Goal: Task Accomplishment & Management: Use online tool/utility

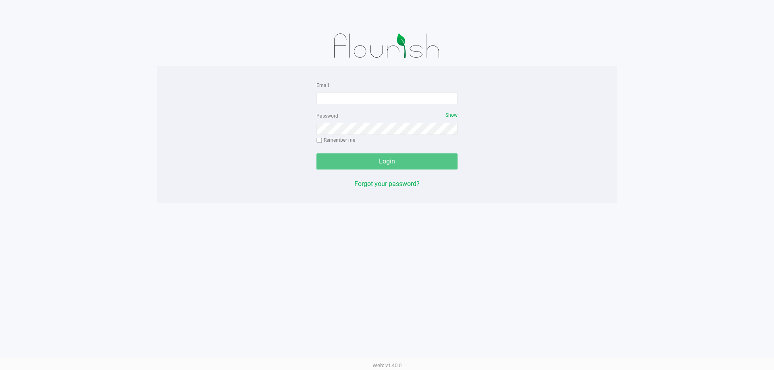
click at [371, 87] on div "Email" at bounding box center [386, 92] width 141 height 24
click at [372, 97] on input "Email" at bounding box center [386, 98] width 141 height 12
type input "[EMAIL_ADDRESS][DOMAIN_NAME]"
click at [316, 154] on button "Login" at bounding box center [386, 162] width 141 height 16
click at [393, 115] on div "Password Show Remember me" at bounding box center [386, 129] width 141 height 36
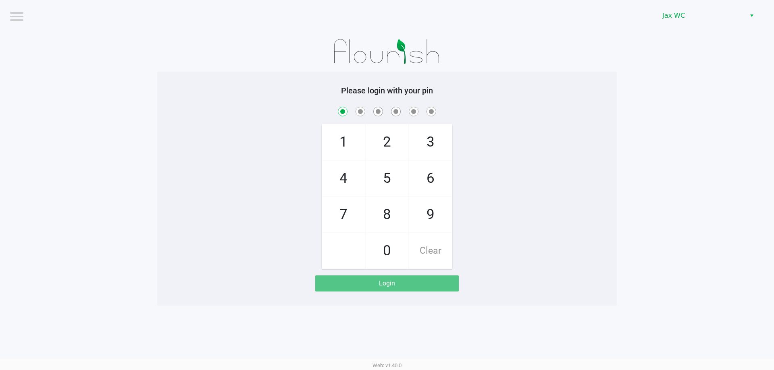
checkbox input "true"
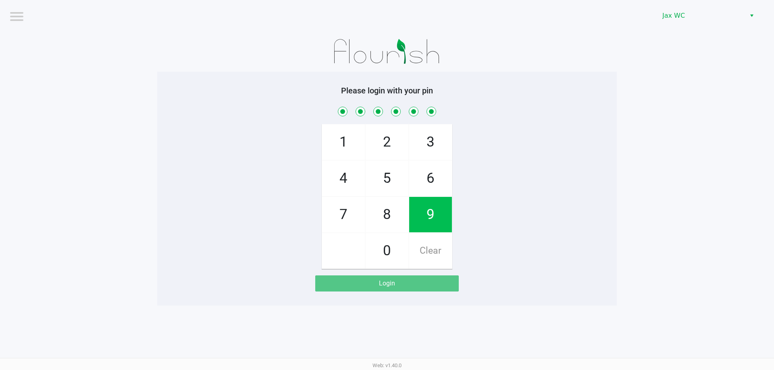
checkbox input "true"
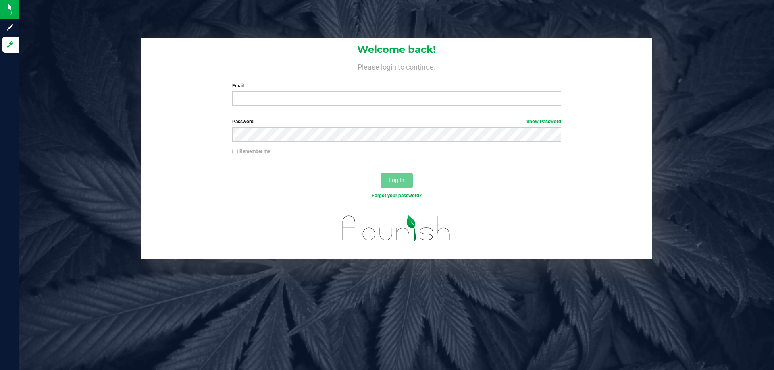
click at [249, 90] on div "Email Required Please format your email correctly." at bounding box center [396, 94] width 341 height 24
click at [253, 102] on input "Email" at bounding box center [396, 98] width 328 height 15
type input "[EMAIL_ADDRESS][DOMAIN_NAME]"
click at [380, 173] on button "Log In" at bounding box center [396, 180] width 32 height 15
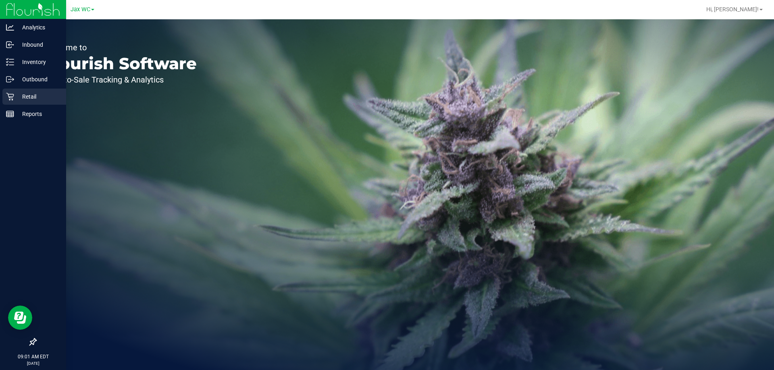
click at [34, 97] on p "Retail" at bounding box center [38, 97] width 48 height 10
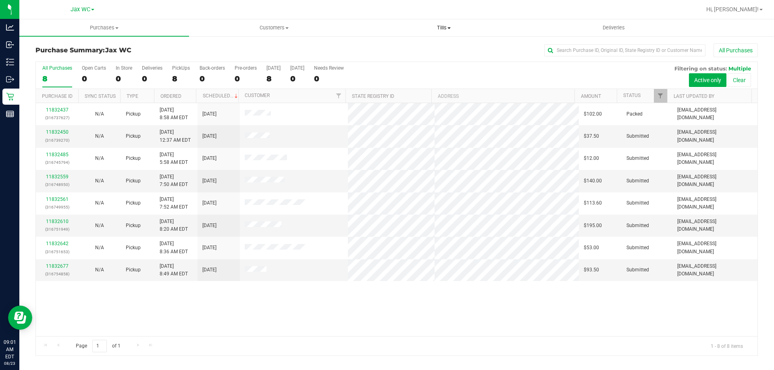
click at [438, 26] on span "Tills" at bounding box center [443, 27] width 169 height 7
click at [387, 50] on span "Manage tills" at bounding box center [386, 48] width 54 height 7
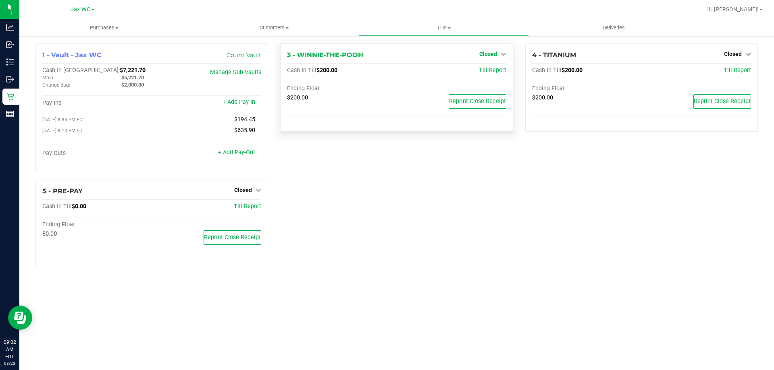
click at [498, 52] on link "Closed" at bounding box center [492, 54] width 27 height 6
click at [487, 72] on link "Open Till" at bounding box center [487, 71] width 21 height 6
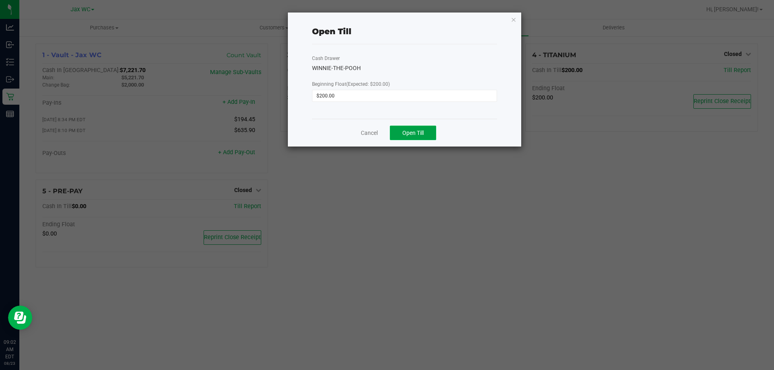
click at [420, 135] on span "Open Till" at bounding box center [412, 133] width 21 height 6
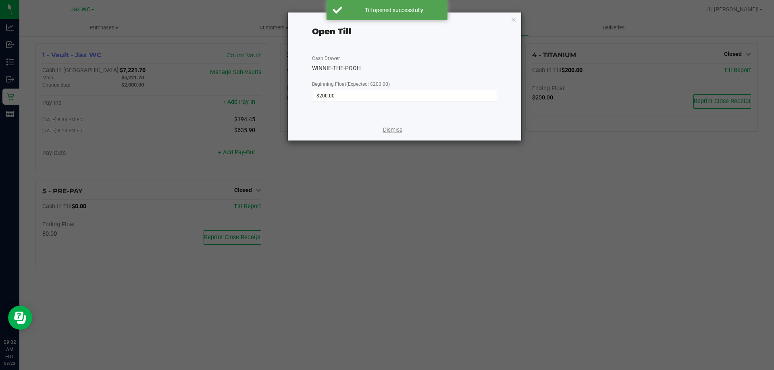
click at [388, 131] on link "Dismiss" at bounding box center [392, 130] width 19 height 8
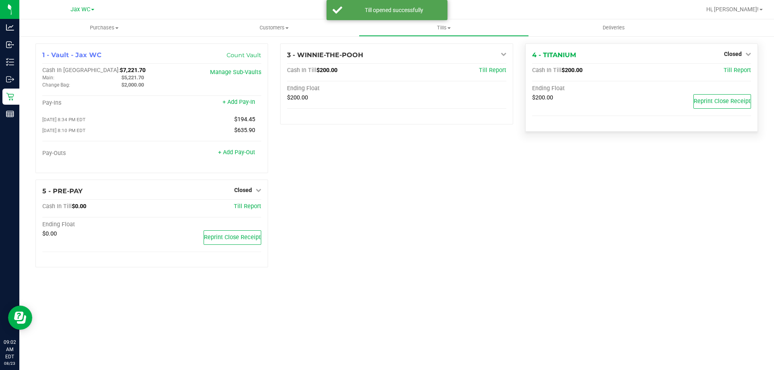
drag, startPoint x: 731, startPoint y: 50, endPoint x: 734, endPoint y: 58, distance: 8.3
click at [731, 51] on div "Closed" at bounding box center [737, 54] width 27 height 10
click at [734, 58] on div "Closed" at bounding box center [737, 54] width 27 height 10
click at [734, 53] on span "Closed" at bounding box center [733, 54] width 18 height 6
click at [725, 69] on link "Open Till" at bounding box center [732, 71] width 21 height 6
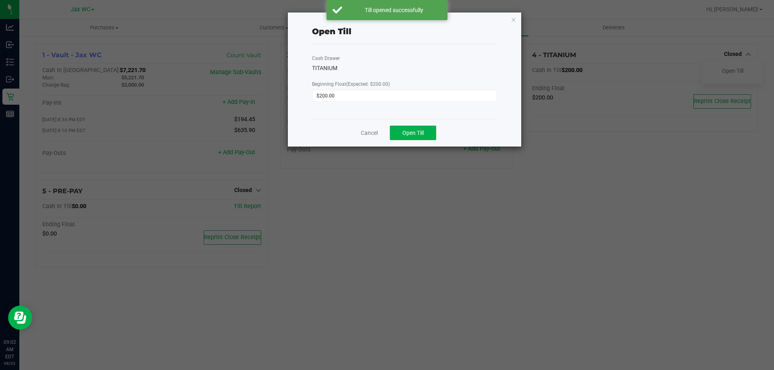
click at [444, 136] on div "Cancel Open Till" at bounding box center [404, 133] width 185 height 28
click at [416, 131] on span "Open Till" at bounding box center [412, 133] width 21 height 6
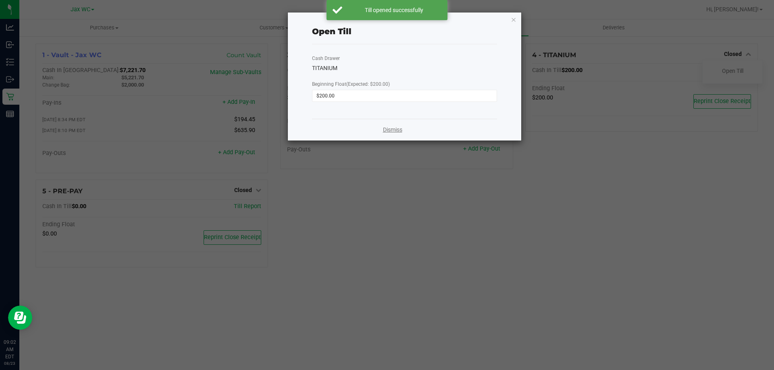
click at [389, 126] on link "Dismiss" at bounding box center [392, 130] width 19 height 8
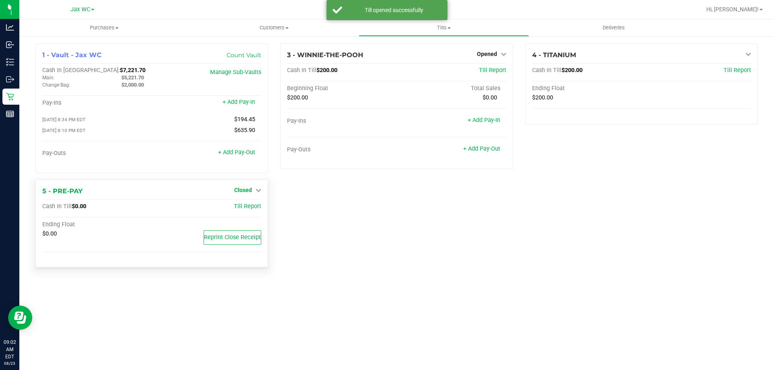
click at [248, 193] on span "Closed" at bounding box center [243, 190] width 18 height 6
click at [254, 210] on link "Open Till" at bounding box center [242, 207] width 21 height 6
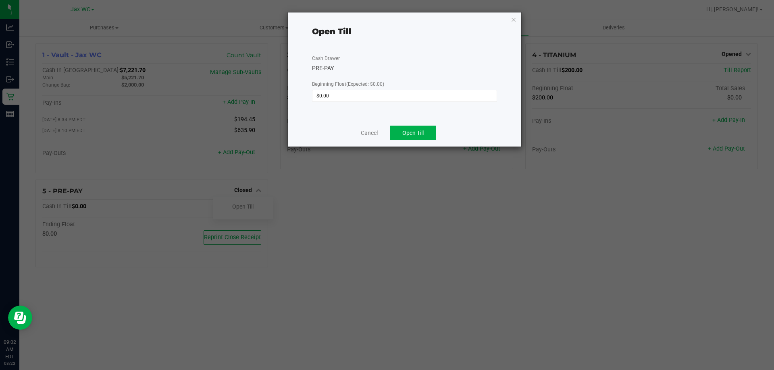
click at [415, 142] on div "Cancel Open Till" at bounding box center [404, 133] width 185 height 28
click at [418, 136] on span "Open Till" at bounding box center [412, 133] width 21 height 6
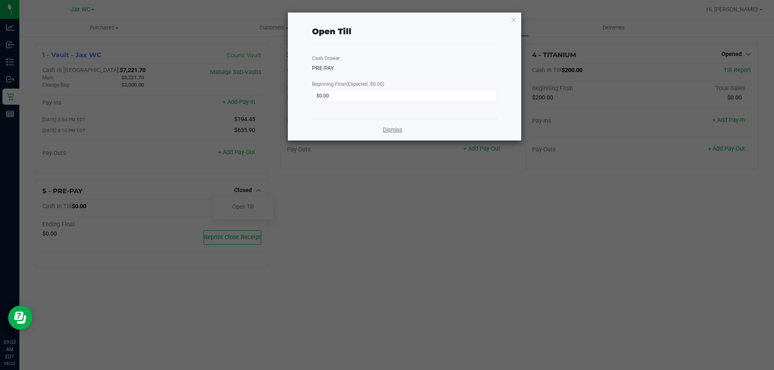
click at [394, 131] on link "Dismiss" at bounding box center [392, 130] width 19 height 8
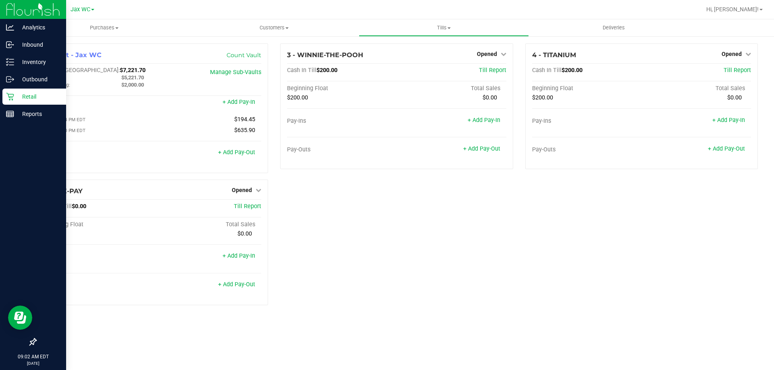
click at [27, 97] on p "Retail" at bounding box center [38, 97] width 48 height 10
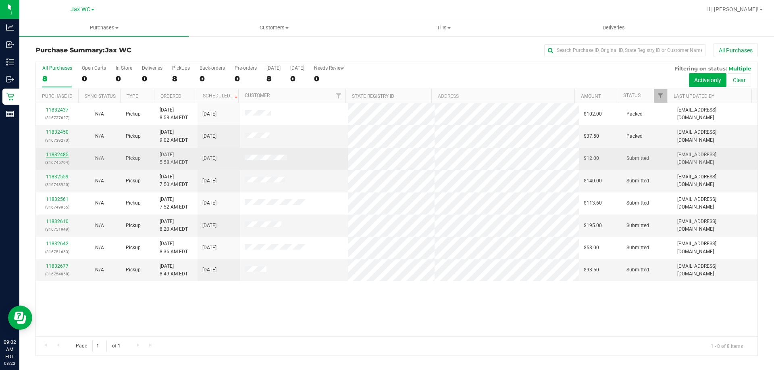
click at [46, 152] on link "11832485" at bounding box center [57, 155] width 23 height 6
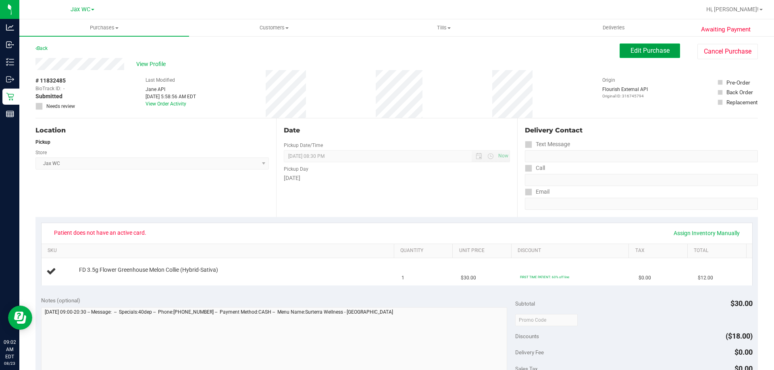
click at [659, 51] on span "Edit Purchase" at bounding box center [649, 51] width 39 height 8
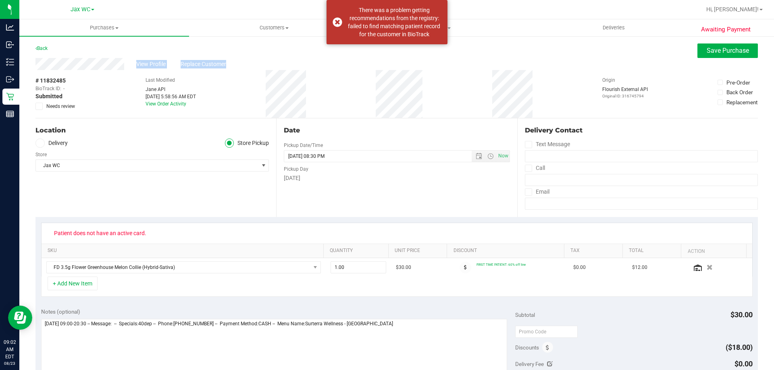
drag, startPoint x: 127, startPoint y: 65, endPoint x: 31, endPoint y: 70, distance: 96.4
click at [31, 70] on div "Awaiting Payment Back Save Purchase View Profile Replace Customer # 11832485 Bi…" at bounding box center [396, 343] width 754 height 616
click at [35, 70] on div "View Profile Replace Customer" at bounding box center [396, 64] width 722 height 12
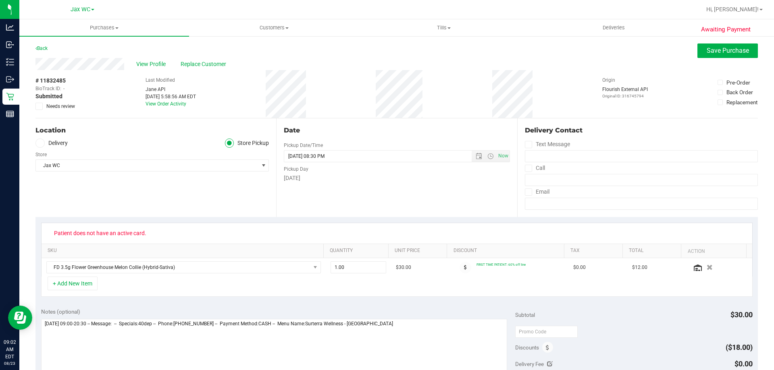
copy div
click at [208, 60] on span "Replace Customer" at bounding box center [205, 64] width 48 height 8
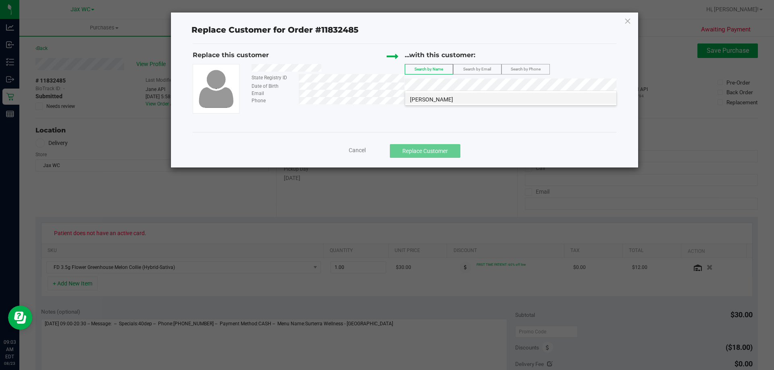
click at [453, 98] on span "[PERSON_NAME]" at bounding box center [431, 99] width 43 height 6
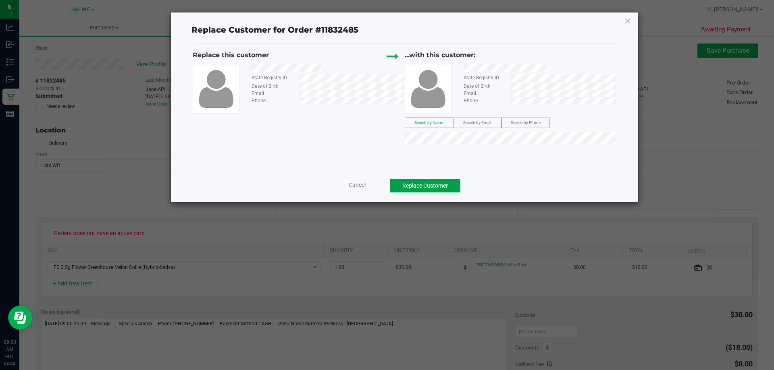
click at [438, 182] on button "Replace Customer" at bounding box center [425, 186] width 71 height 14
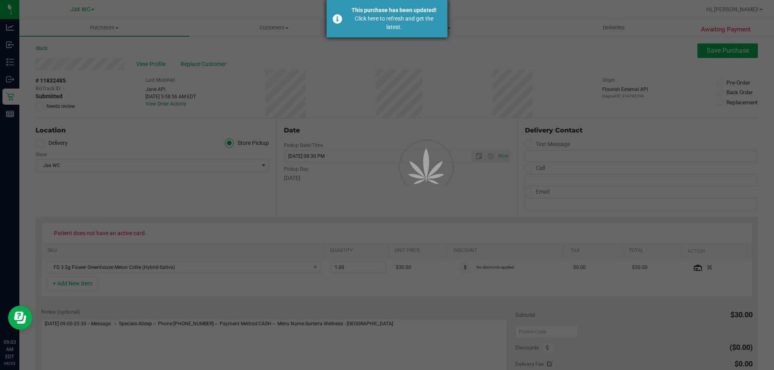
click at [419, 23] on div "Click here to refresh and get the latest." at bounding box center [394, 23] width 95 height 17
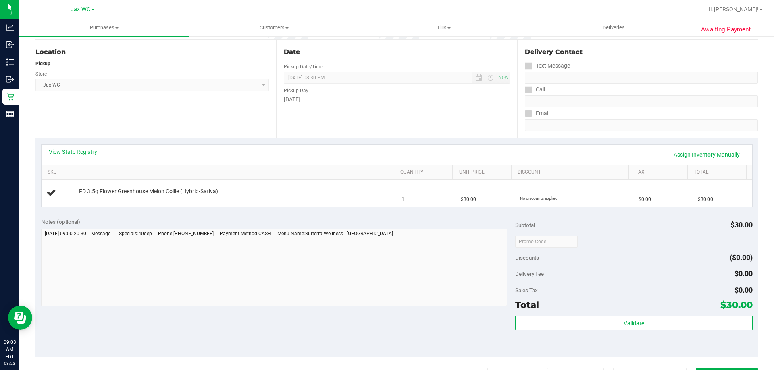
scroll to position [202, 0]
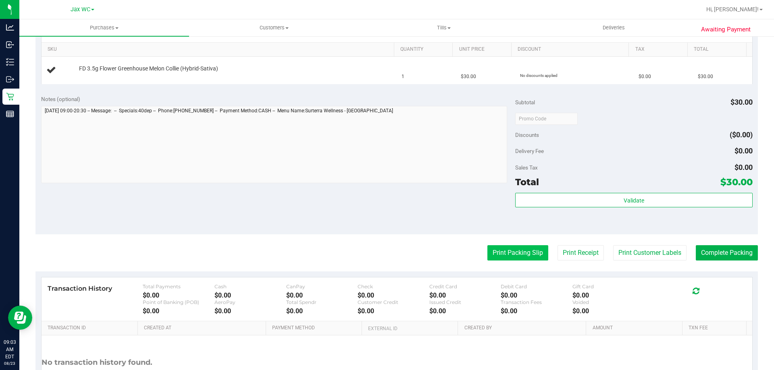
click at [497, 251] on button "Print Packing Slip" at bounding box center [517, 252] width 61 height 15
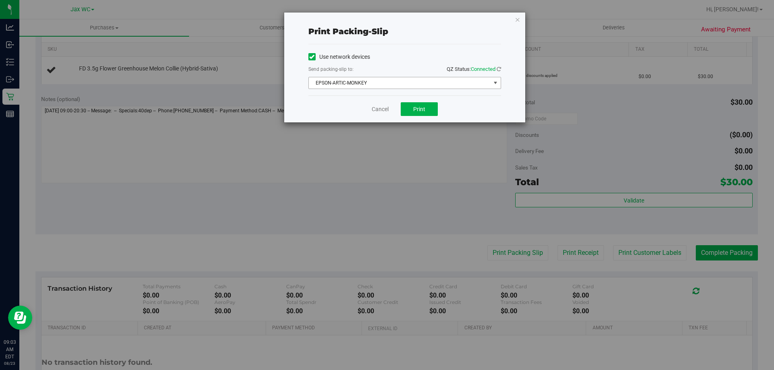
click at [417, 81] on span "EPSON-ARTIC-MONKEY" at bounding box center [400, 82] width 182 height 11
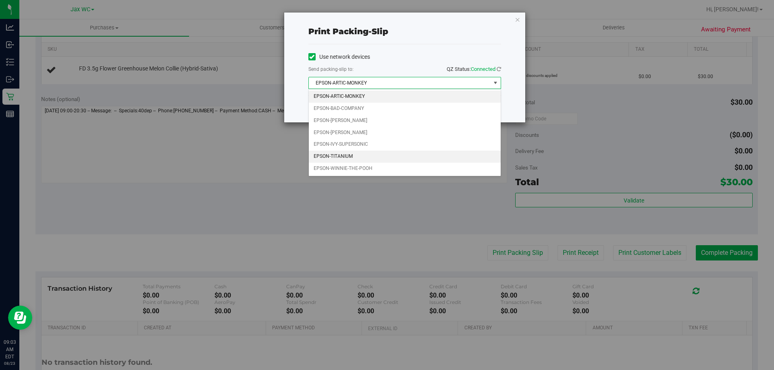
click at [348, 156] on li "EPSON-TITANIUM" at bounding box center [405, 157] width 192 height 12
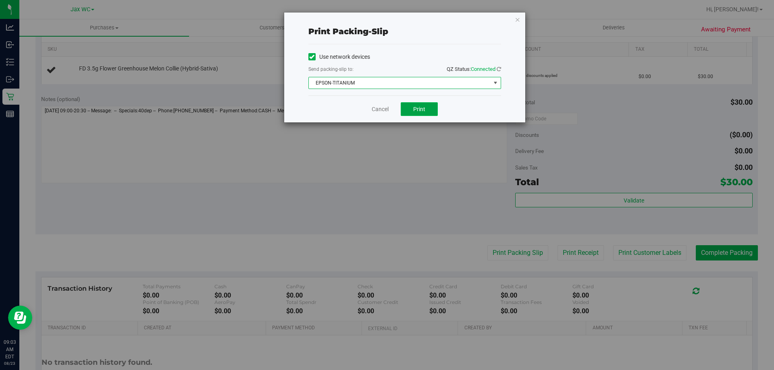
click at [432, 110] on button "Print" at bounding box center [419, 109] width 37 height 14
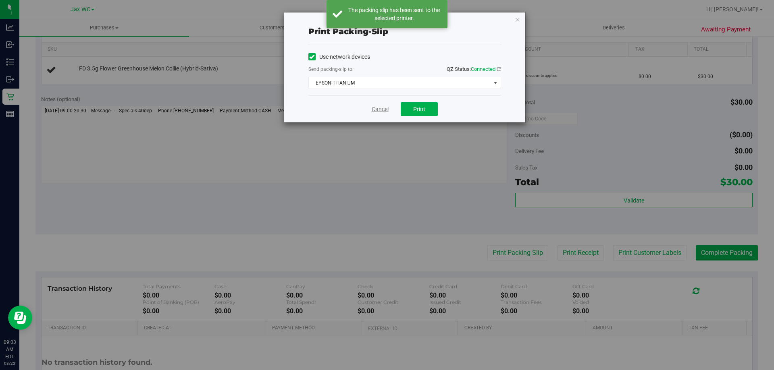
click at [378, 108] on link "Cancel" at bounding box center [380, 109] width 17 height 8
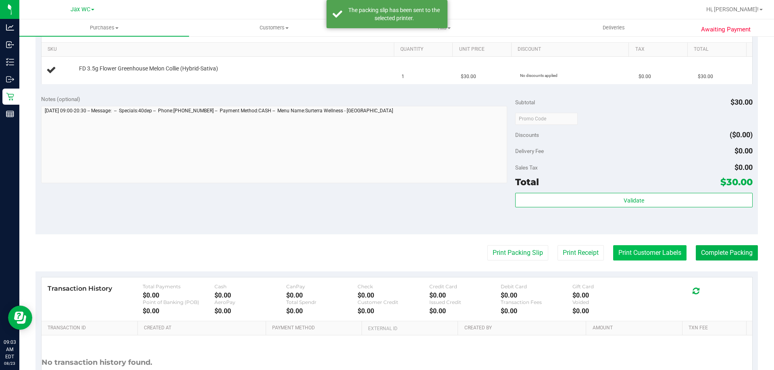
click at [627, 253] on button "Print Customer Labels" at bounding box center [649, 252] width 73 height 15
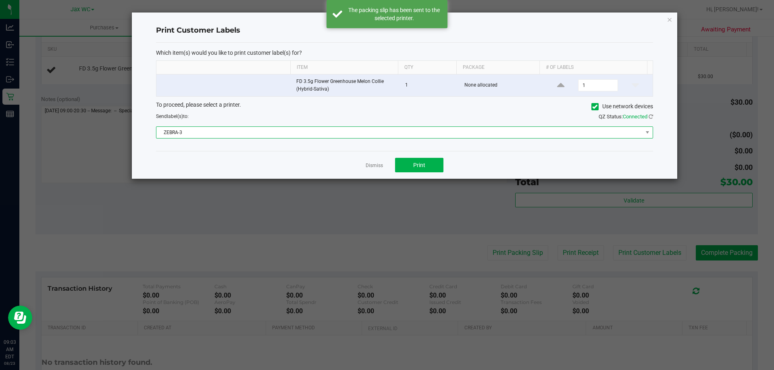
drag, startPoint x: 376, startPoint y: 135, endPoint x: 367, endPoint y: 138, distance: 10.2
click at [376, 134] on span "ZEBRA-3" at bounding box center [399, 132] width 486 height 11
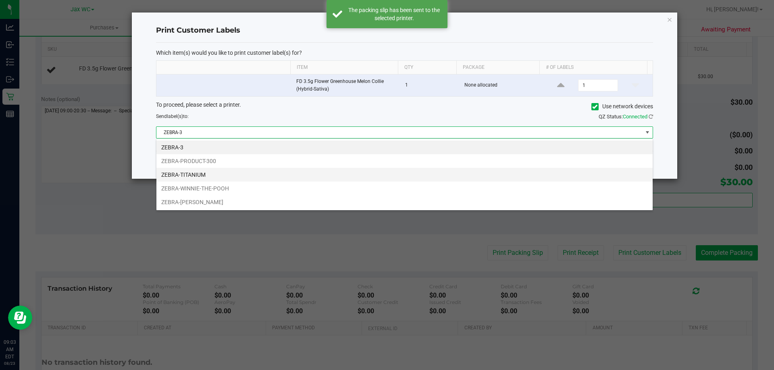
scroll to position [12, 497]
click at [214, 175] on li "ZEBRA-TITANIUM" at bounding box center [404, 175] width 496 height 14
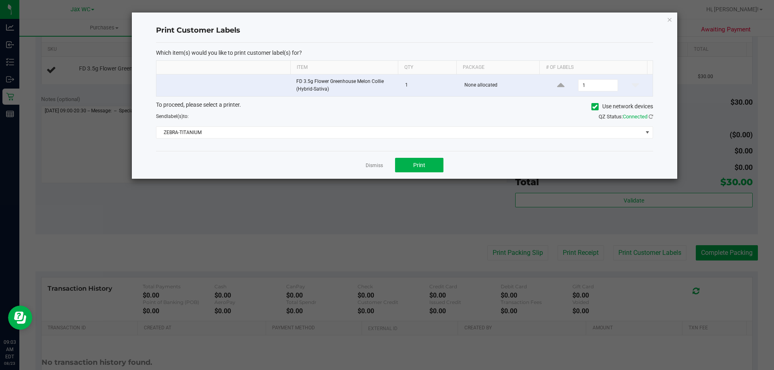
click at [382, 160] on div "Dismiss Print" at bounding box center [404, 165] width 497 height 28
click at [374, 164] on link "Dismiss" at bounding box center [374, 165] width 17 height 7
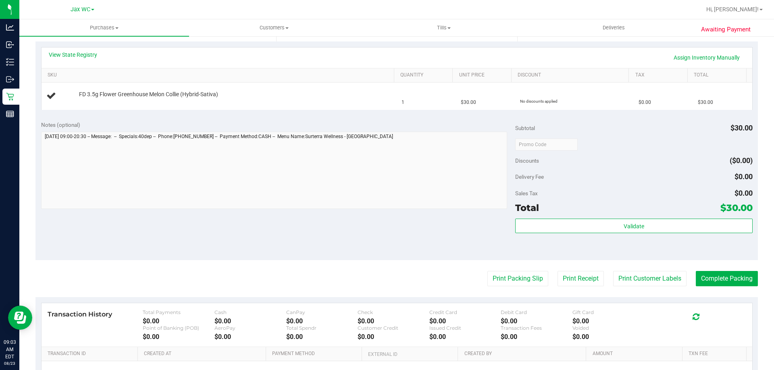
scroll to position [161, 0]
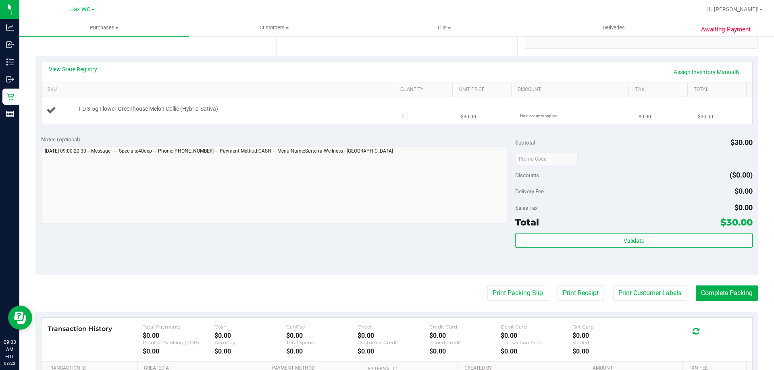
click at [258, 104] on td "FD 3.5g Flower Greenhouse Melon Collie (Hybrid-Sativa)" at bounding box center [219, 110] width 355 height 27
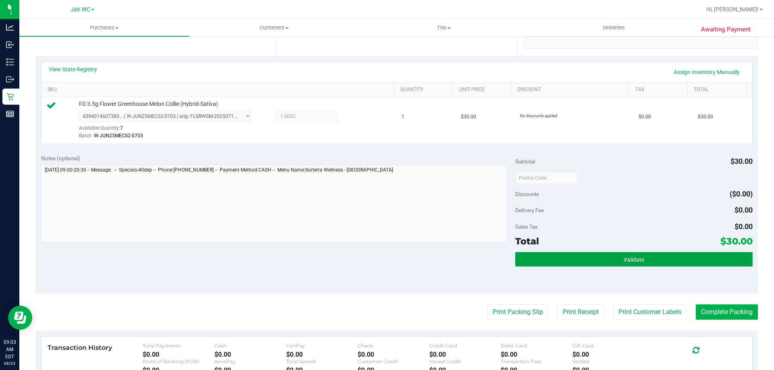
click at [654, 259] on button "Validate" at bounding box center [633, 259] width 237 height 15
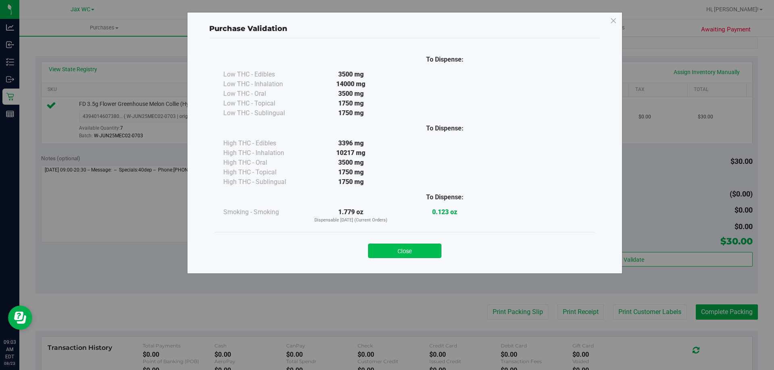
click at [426, 256] on button "Close" at bounding box center [404, 251] width 73 height 15
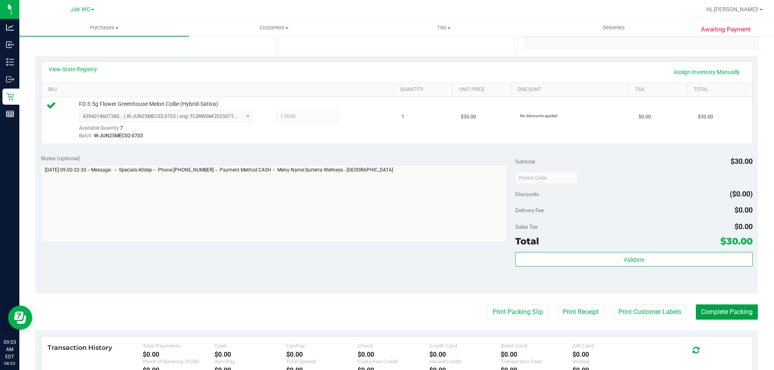
click at [718, 314] on button "Complete Packing" at bounding box center [727, 312] width 62 height 15
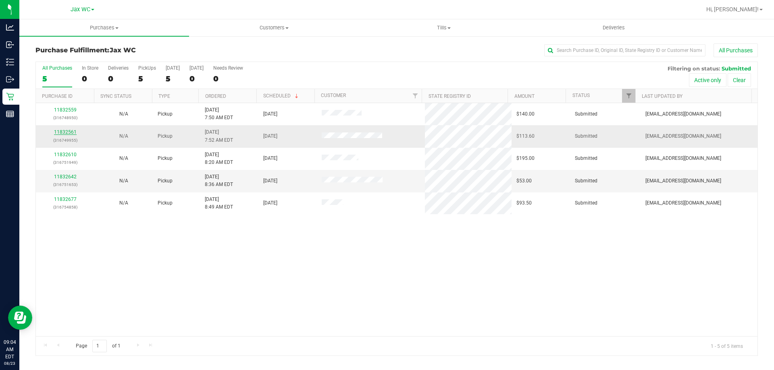
click at [67, 133] on link "11832561" at bounding box center [65, 132] width 23 height 6
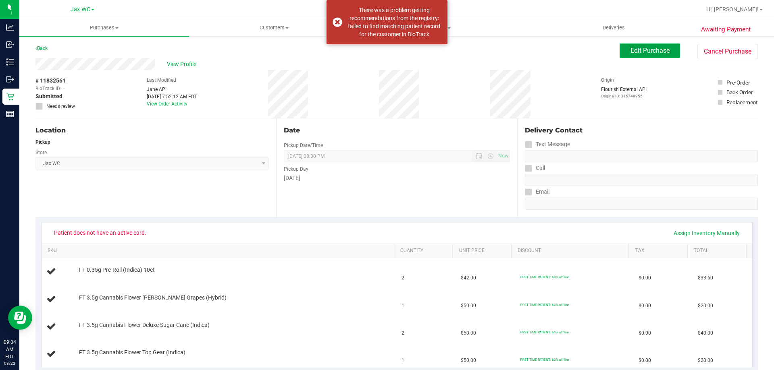
click at [651, 47] on span "Edit Purchase" at bounding box center [649, 51] width 39 height 8
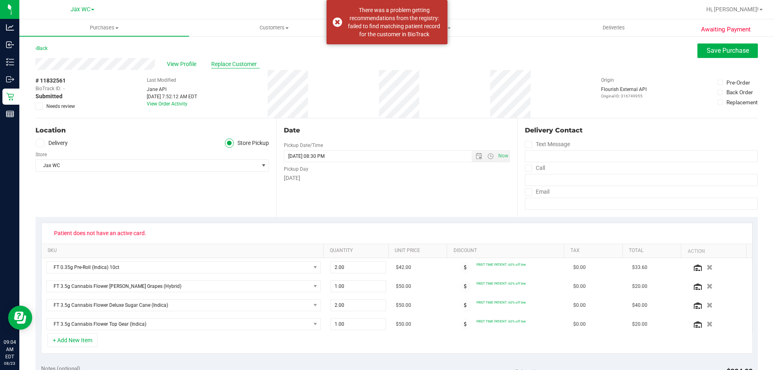
click at [224, 62] on span "Replace Customer" at bounding box center [235, 64] width 48 height 8
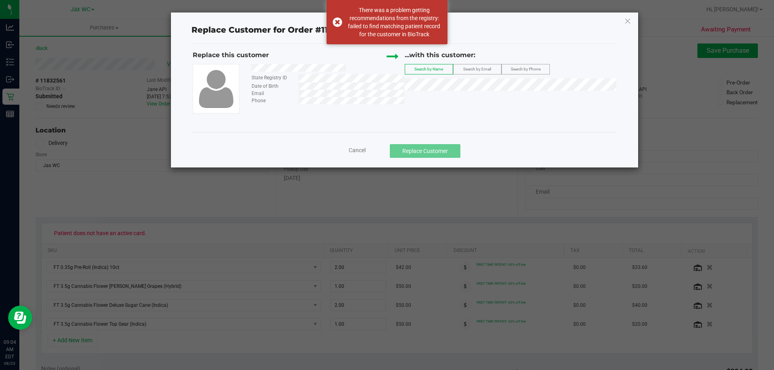
drag, startPoint x: 622, startPoint y: 18, endPoint x: 632, endPoint y: 21, distance: 10.0
click at [624, 19] on div "Replace Customer for Order #11832561 Replace this customer State Registry ID Da…" at bounding box center [404, 89] width 467 height 155
click at [251, 67] on div at bounding box center [324, 69] width 159 height 10
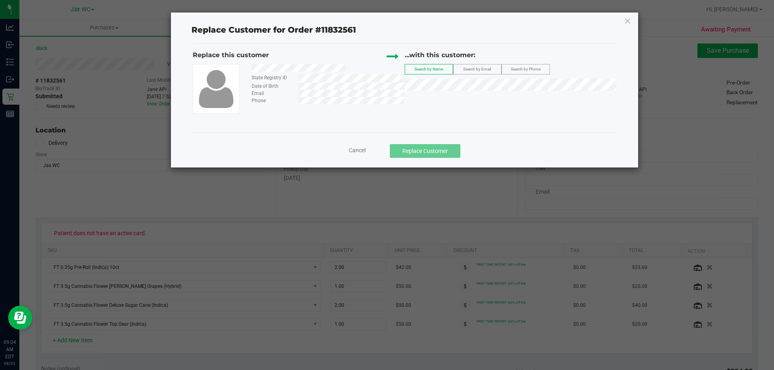
click at [247, 65] on div at bounding box center [324, 69] width 159 height 10
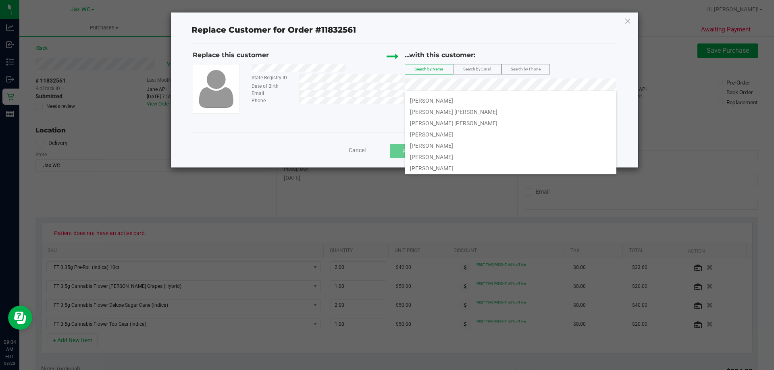
scroll to position [23, 0]
click at [452, 97] on span "[PERSON_NAME]" at bounding box center [431, 99] width 43 height 6
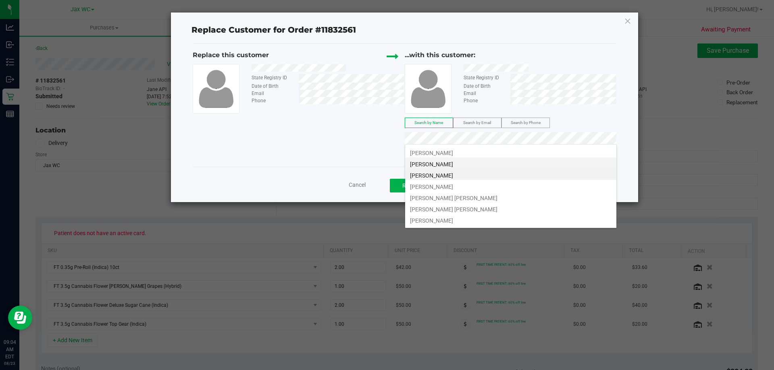
click at [453, 165] on span "[PERSON_NAME]" at bounding box center [431, 164] width 43 height 6
click at [461, 153] on li "[PERSON_NAME]" at bounding box center [510, 151] width 211 height 11
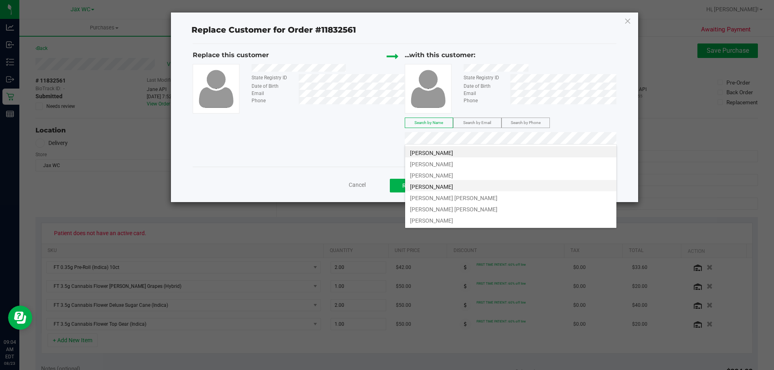
click at [453, 185] on span "[PERSON_NAME]" at bounding box center [431, 187] width 43 height 6
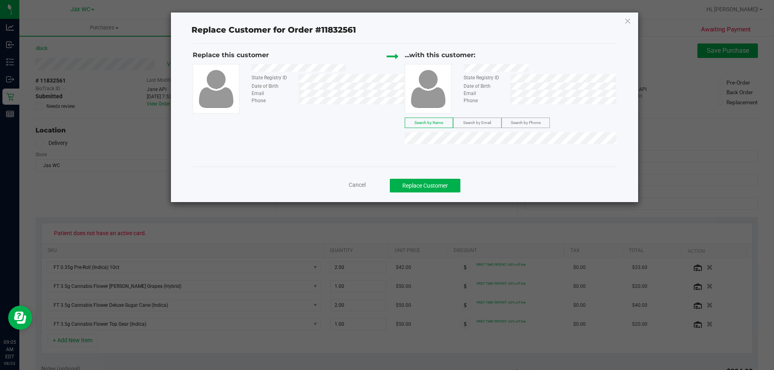
click at [378, 127] on div "Replace this customer State Registry ID Date of Birth Email Phone ...with this …" at bounding box center [405, 99] width 424 height 98
click at [480, 152] on li "[PERSON_NAME]" at bounding box center [510, 151] width 211 height 11
click at [449, 189] on button "Replace Customer" at bounding box center [425, 186] width 71 height 14
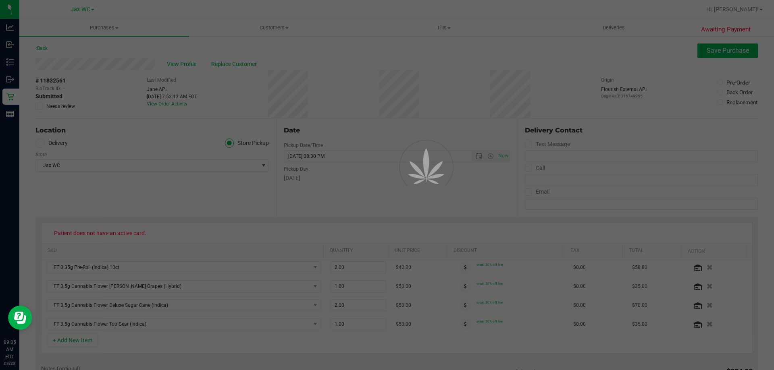
click at [428, 26] on div "Click here to refresh and get the latest." at bounding box center [394, 23] width 95 height 17
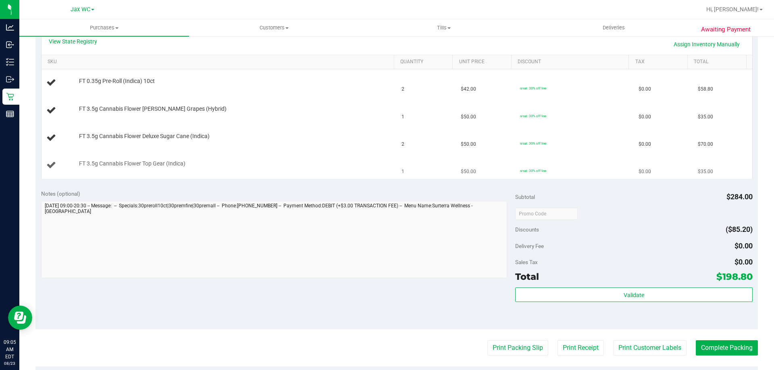
scroll to position [202, 0]
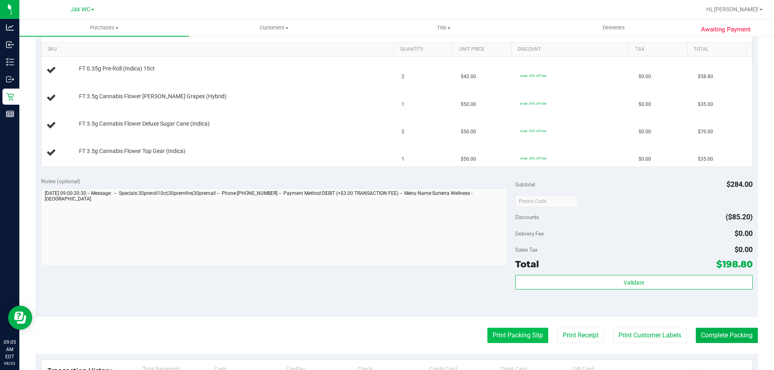
click at [502, 337] on button "Print Packing Slip" at bounding box center [517, 335] width 61 height 15
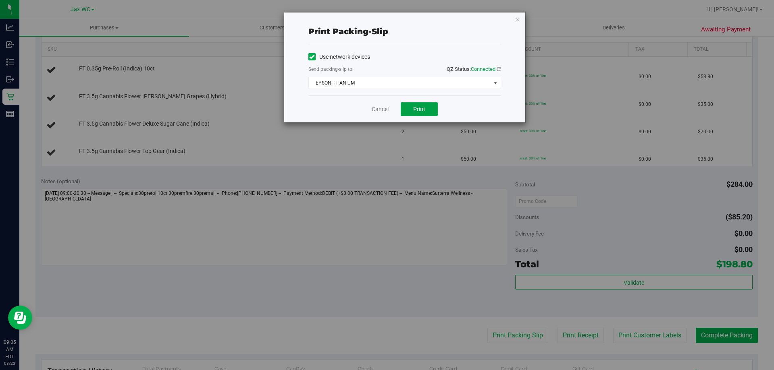
click at [430, 105] on button "Print" at bounding box center [419, 109] width 37 height 14
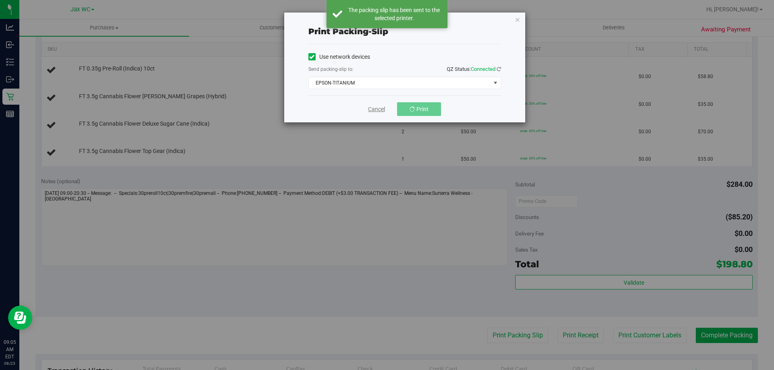
click at [380, 107] on link "Cancel" at bounding box center [376, 109] width 17 height 8
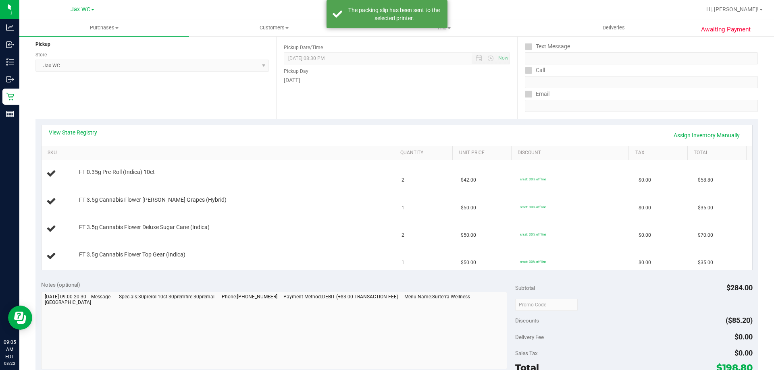
scroll to position [81, 0]
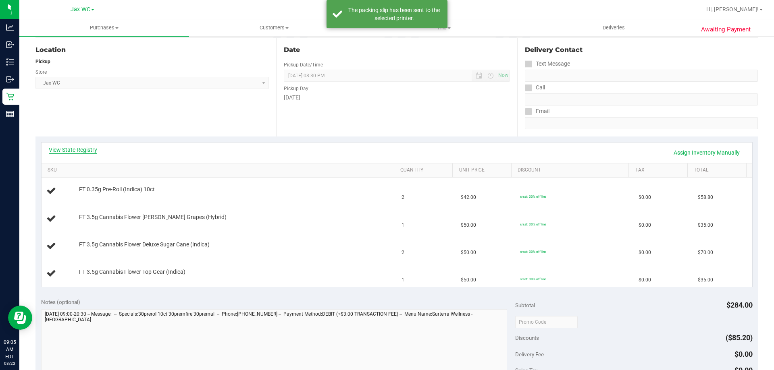
click at [75, 149] on link "View State Registry" at bounding box center [73, 150] width 48 height 8
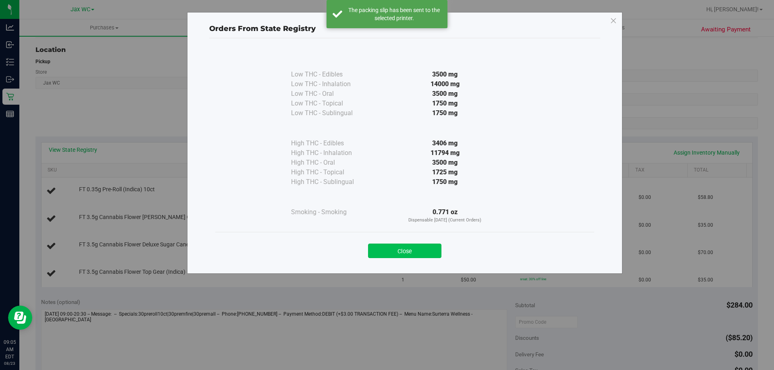
click at [405, 256] on button "Close" at bounding box center [404, 251] width 73 height 15
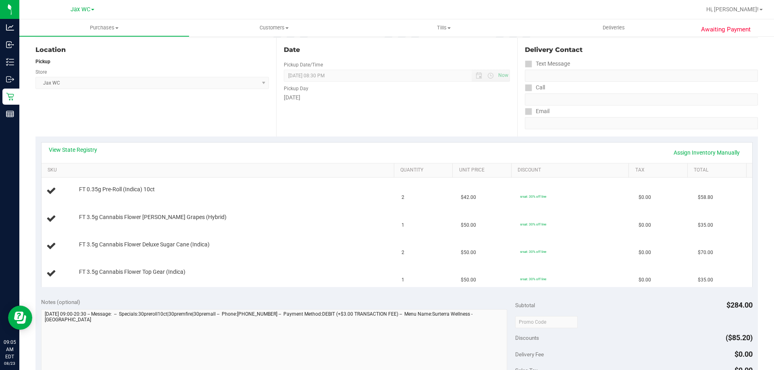
click at [84, 156] on div "View State Registry Assign Inventory Manually" at bounding box center [397, 153] width 696 height 14
click at [86, 146] on link "View State Registry" at bounding box center [73, 150] width 48 height 8
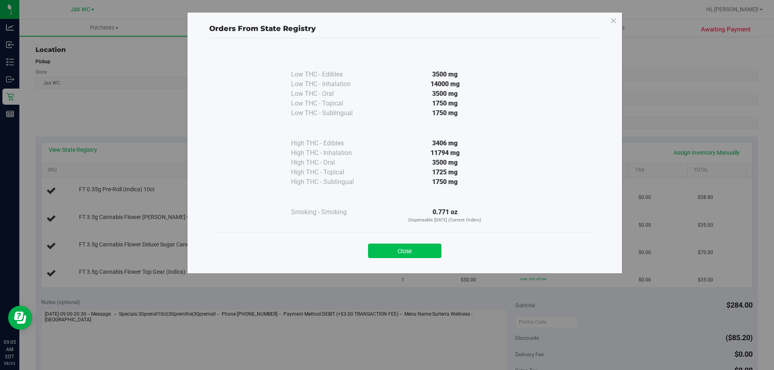
click at [406, 251] on button "Close" at bounding box center [404, 251] width 73 height 15
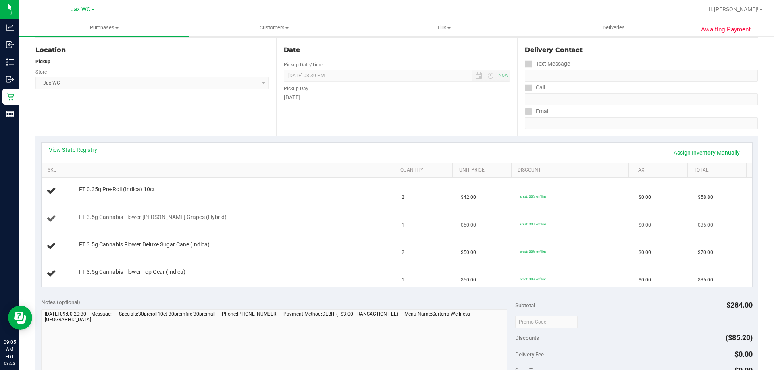
click at [307, 214] on div "FT 3.5g Cannabis Flower [PERSON_NAME] Grapes (Hybrid)" at bounding box center [232, 218] width 315 height 8
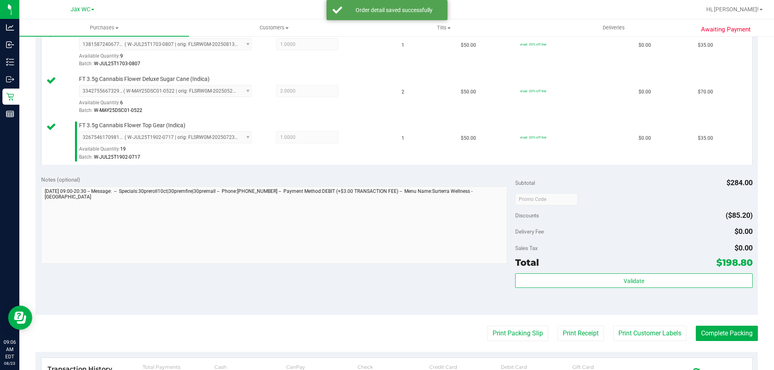
scroll to position [282, 0]
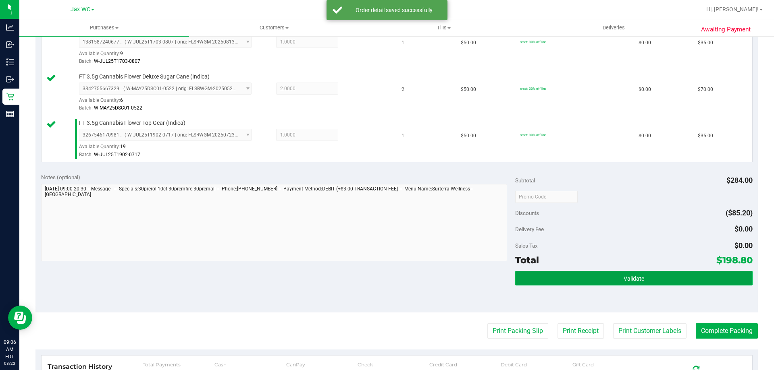
click at [671, 276] on button "Validate" at bounding box center [633, 278] width 237 height 15
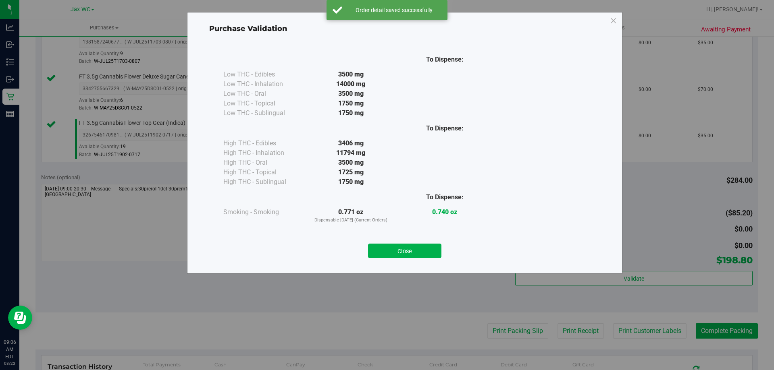
click at [719, 336] on div "Purchase Validation To Dispense: Low THC - Edibles 3500 mg" at bounding box center [390, 185] width 780 height 370
click at [421, 245] on button "Close" at bounding box center [404, 251] width 73 height 15
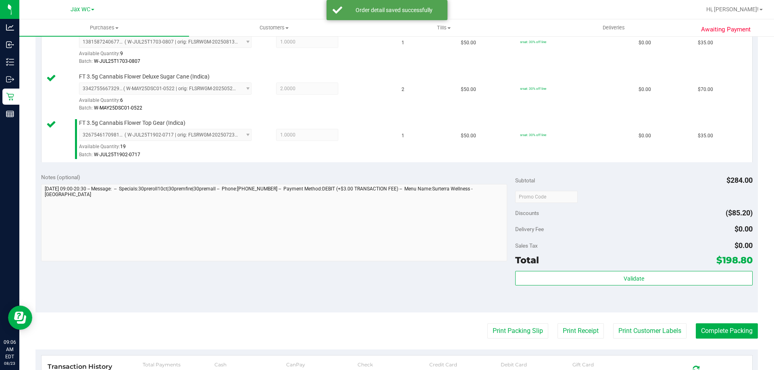
click at [721, 339] on purchase-details "Back Edit Purchase Cancel Purchase View Profile # 11832561 BioTrack ID: - Submi…" at bounding box center [396, 130] width 722 height 739
click at [722, 334] on button "Complete Packing" at bounding box center [727, 331] width 62 height 15
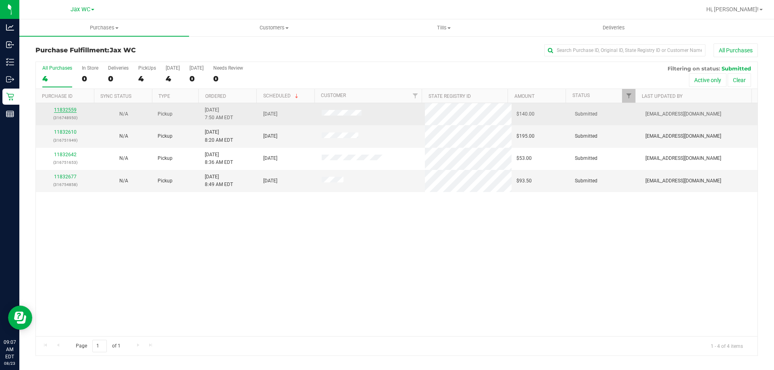
click at [72, 111] on link "11832559" at bounding box center [65, 110] width 23 height 6
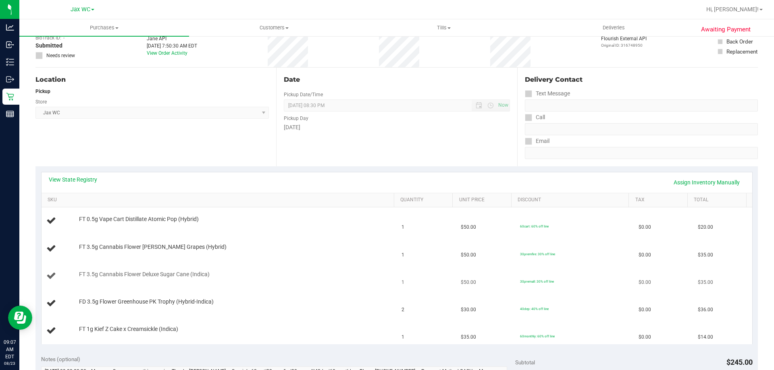
scroll to position [161, 0]
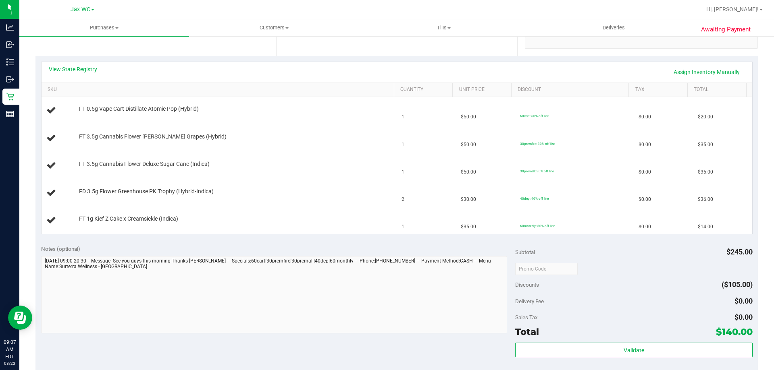
click at [84, 69] on link "View State Registry" at bounding box center [73, 69] width 48 height 8
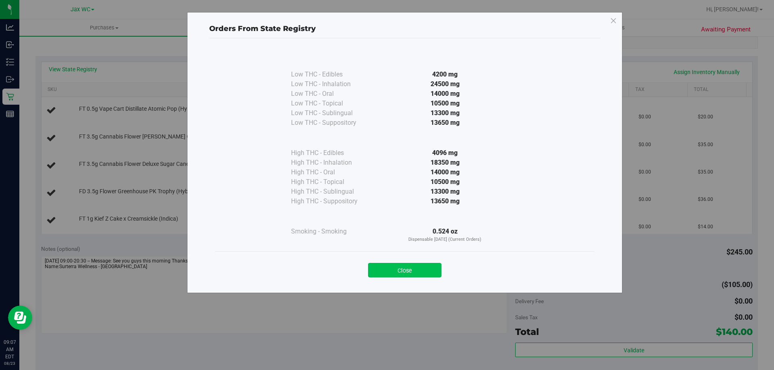
click at [399, 270] on button "Close" at bounding box center [404, 270] width 73 height 15
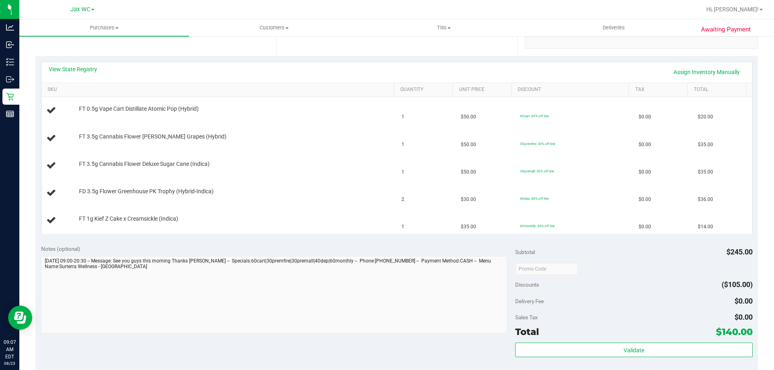
scroll to position [202, 0]
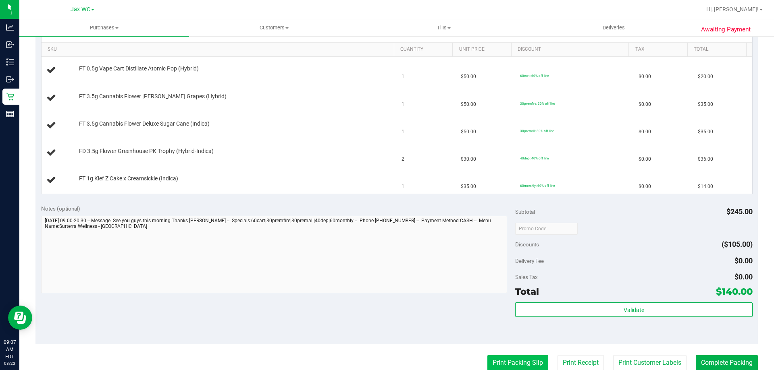
click at [524, 362] on button "Print Packing Slip" at bounding box center [517, 362] width 61 height 15
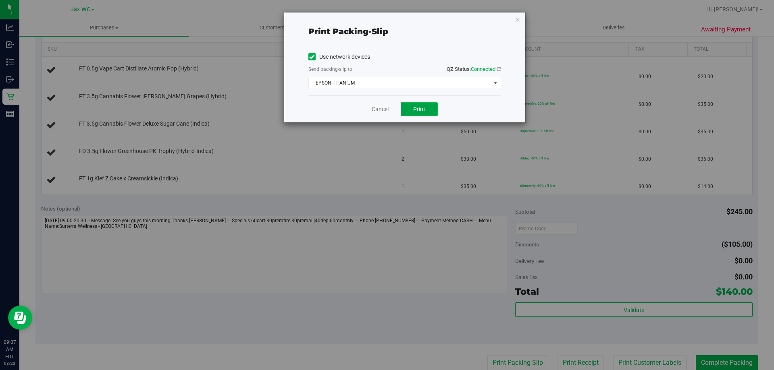
click at [426, 109] on button "Print" at bounding box center [419, 109] width 37 height 14
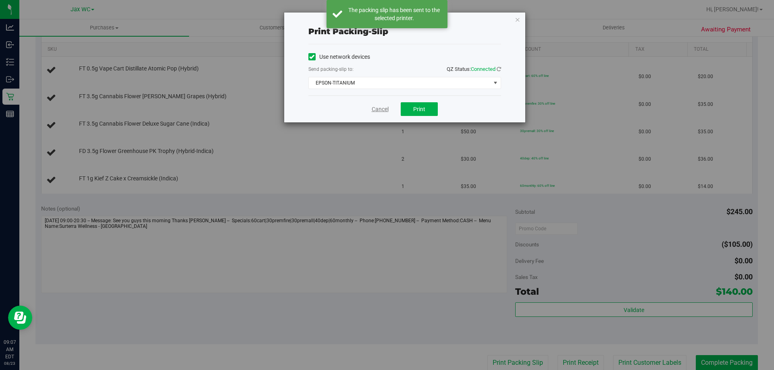
click at [375, 111] on link "Cancel" at bounding box center [380, 109] width 17 height 8
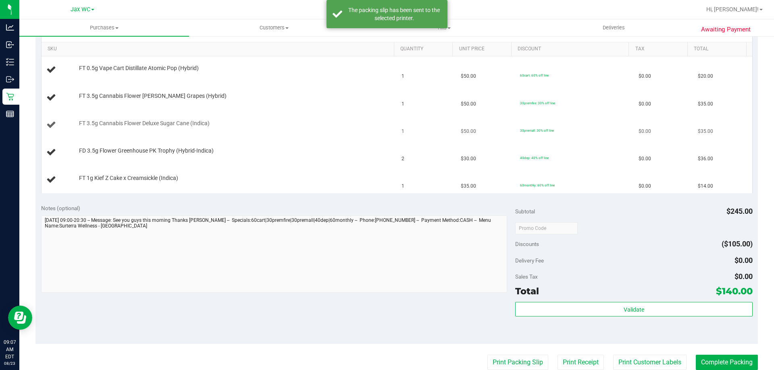
click at [286, 137] on td "FT 3.5g Cannabis Flower Deluxe Sugar Cane (Indica)" at bounding box center [219, 125] width 355 height 27
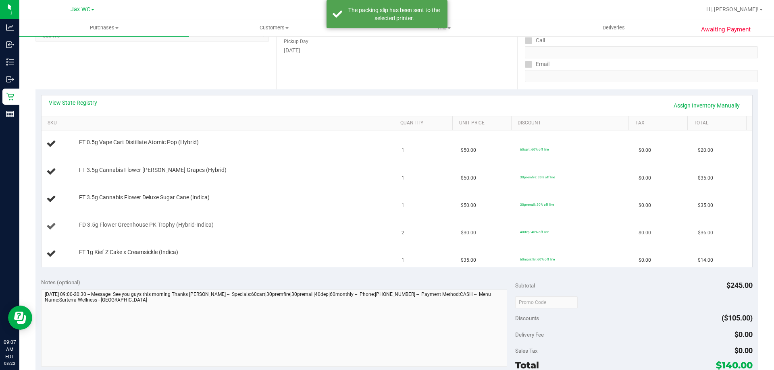
scroll to position [121, 0]
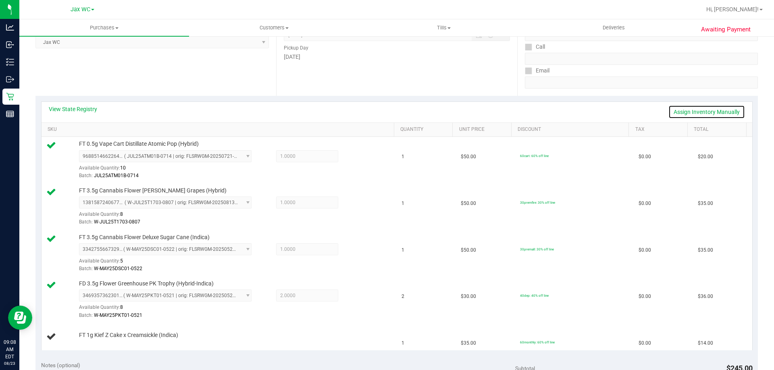
click at [676, 113] on link "Assign Inventory Manually" at bounding box center [706, 112] width 77 height 14
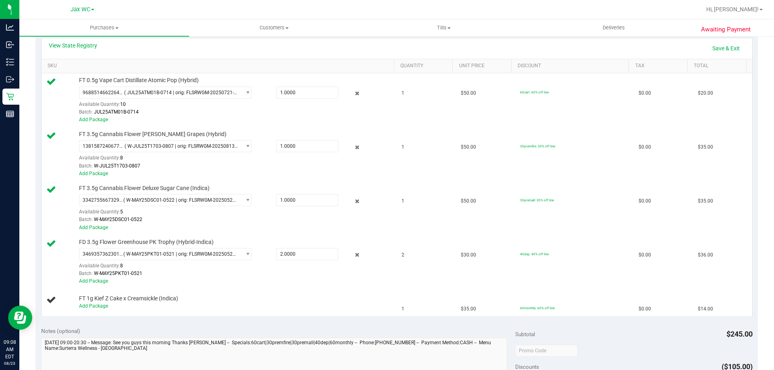
scroll to position [283, 0]
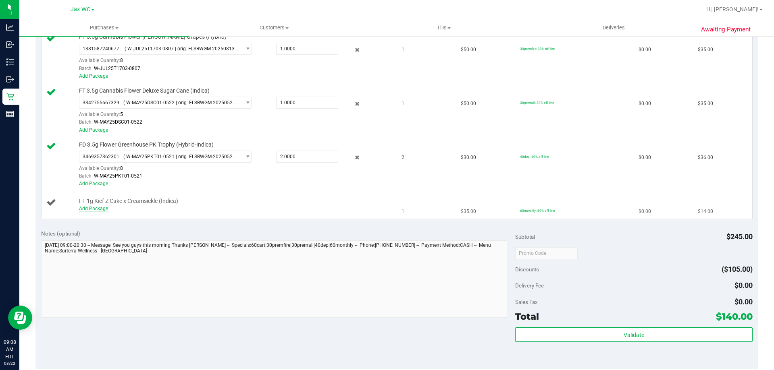
click at [101, 209] on link "Add Package" at bounding box center [93, 209] width 29 height 6
click at [135, 230] on div "Notes (optional)" at bounding box center [278, 234] width 474 height 8
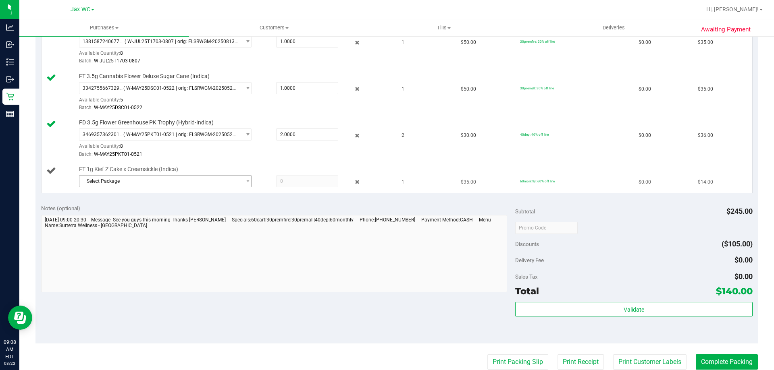
click at [155, 179] on span "Select Package" at bounding box center [160, 181] width 162 height 11
click at [156, 217] on span "( K-MAY25ZKR01-0707 | orig: FLSRWGM-20250716-1273 )" at bounding box center [193, 215] width 126 height 6
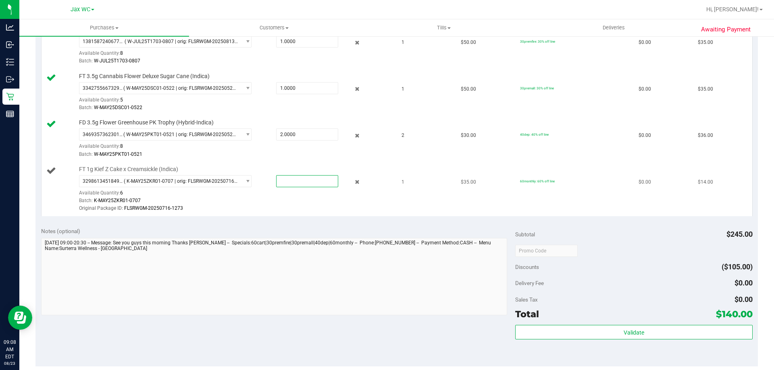
click at [283, 181] on span at bounding box center [307, 181] width 62 height 12
type input "1"
type input "1.0000"
click at [294, 198] on div "Batch: K-MAY25ZKR01-0707" at bounding box center [234, 201] width 311 height 8
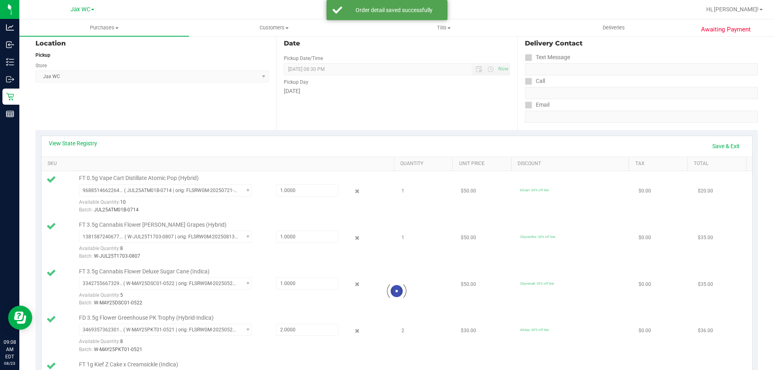
scroll to position [81, 0]
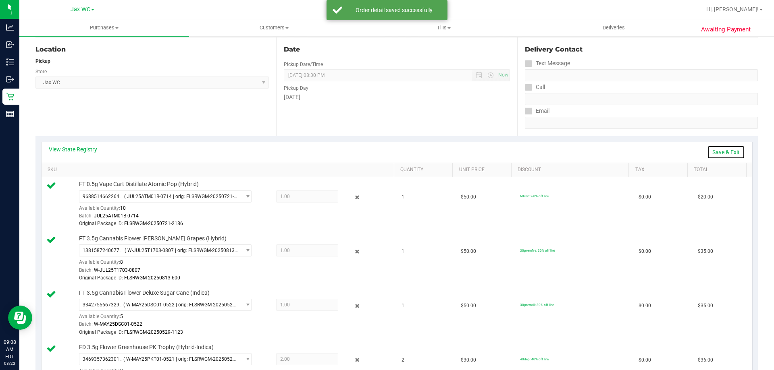
click at [730, 149] on link "Save & Exit" at bounding box center [726, 152] width 38 height 14
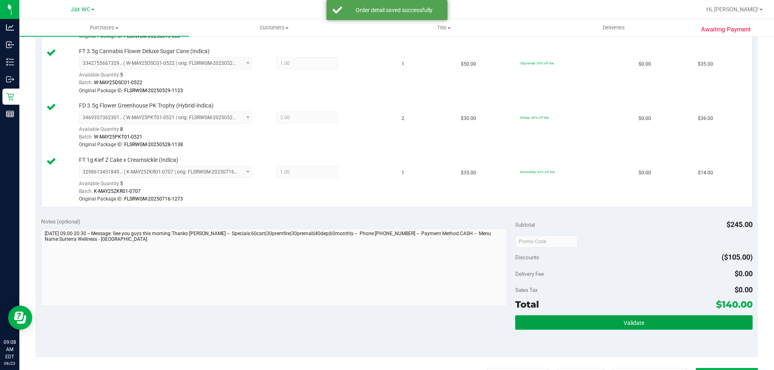
click at [649, 321] on button "Validate" at bounding box center [633, 323] width 237 height 15
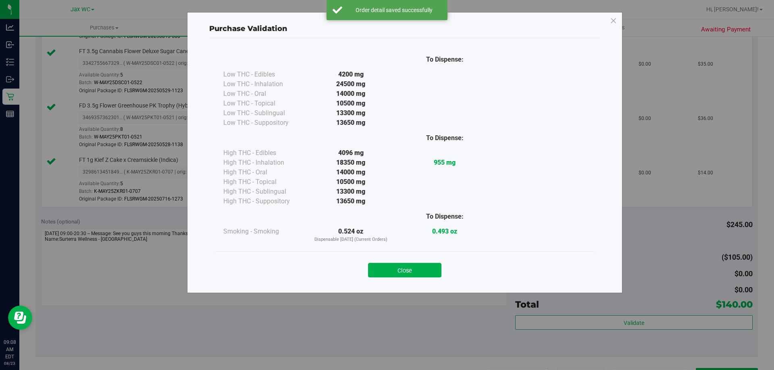
scroll to position [484, 0]
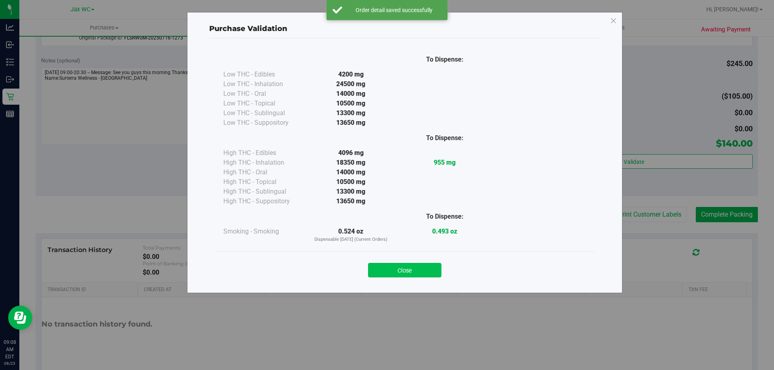
click at [420, 271] on button "Close" at bounding box center [404, 270] width 73 height 15
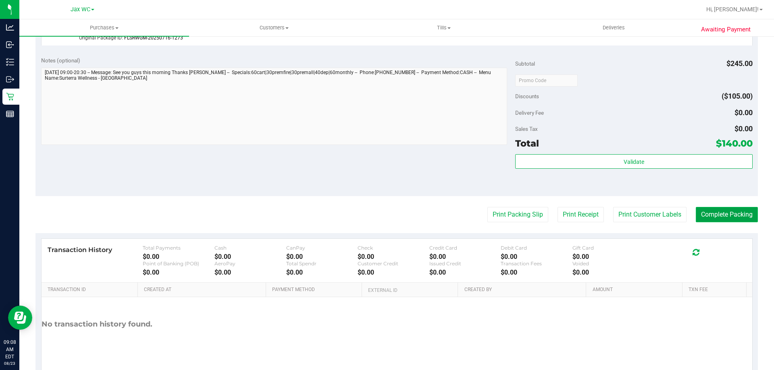
click at [715, 216] on button "Complete Packing" at bounding box center [727, 214] width 62 height 15
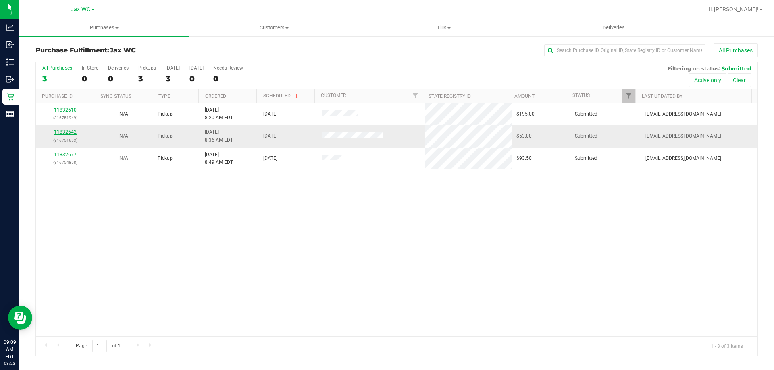
click at [68, 133] on link "11832642" at bounding box center [65, 132] width 23 height 6
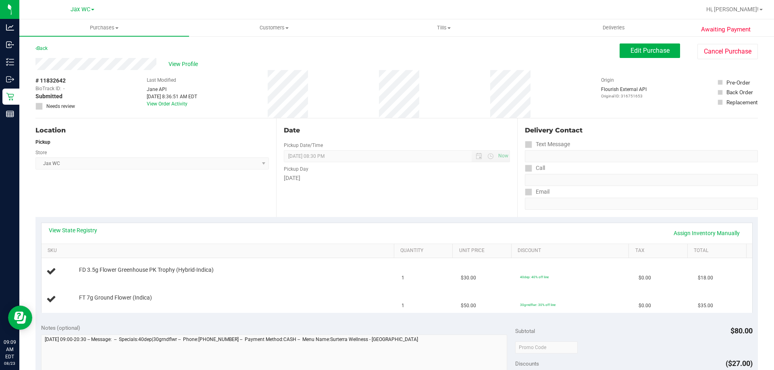
click at [70, 221] on div "View State Registry Assign Inventory Manually SKU Quantity Unit Price Discount …" at bounding box center [396, 267] width 722 height 101
click at [70, 230] on link "View State Registry" at bounding box center [73, 231] width 48 height 8
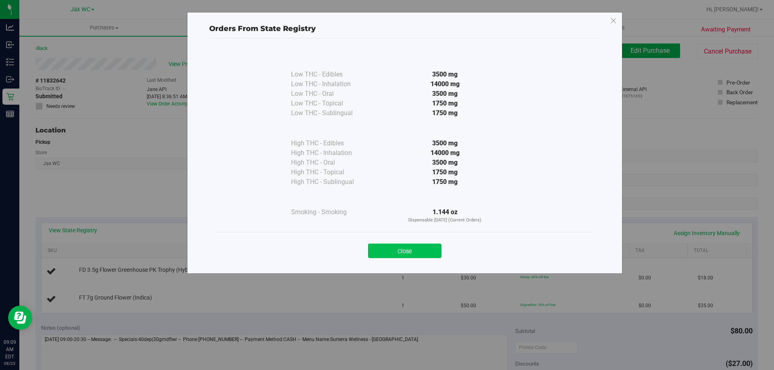
click at [432, 256] on button "Close" at bounding box center [404, 251] width 73 height 15
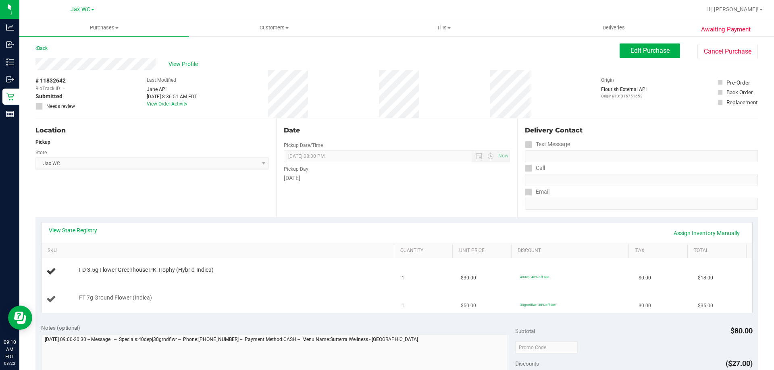
click at [284, 293] on td "FT 7g Ground Flower (Indica)" at bounding box center [219, 299] width 355 height 27
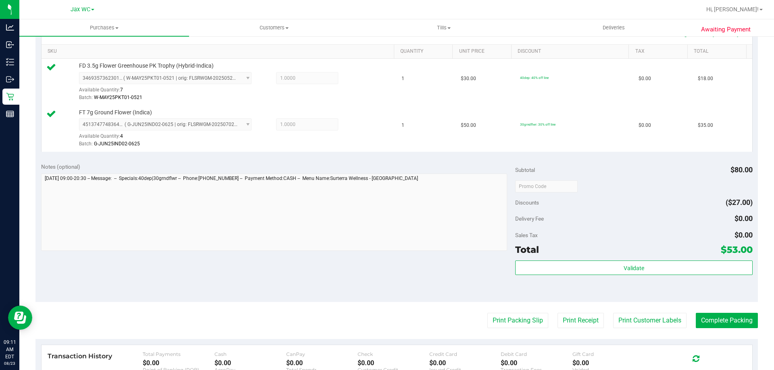
scroll to position [202, 0]
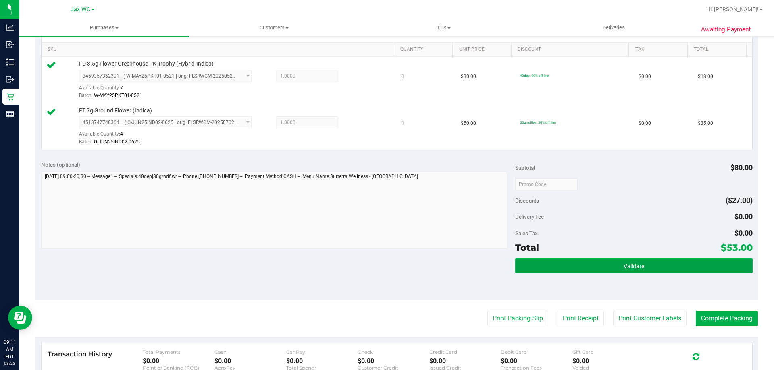
click at [685, 264] on button "Validate" at bounding box center [633, 266] width 237 height 15
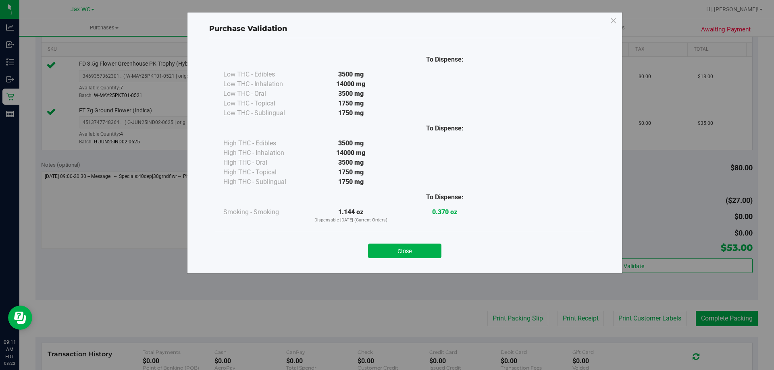
click at [720, 319] on div "Purchase Validation To Dispense: Low THC - Edibles 3500 mg" at bounding box center [390, 185] width 780 height 370
drag, startPoint x: 374, startPoint y: 253, endPoint x: 411, endPoint y: 259, distance: 36.8
click at [373, 254] on button "Close" at bounding box center [404, 251] width 73 height 15
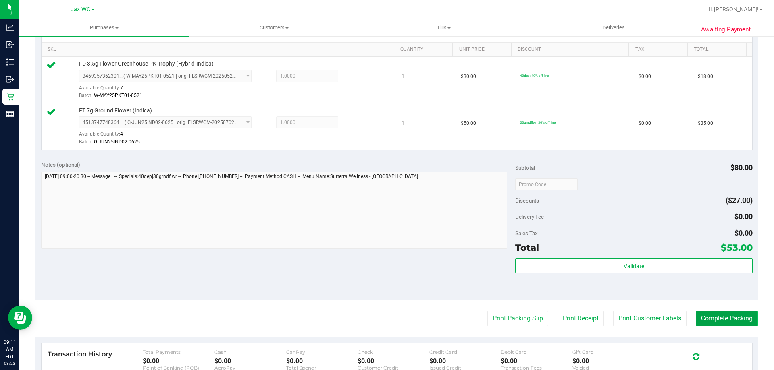
click at [723, 319] on button "Complete Packing" at bounding box center [727, 318] width 62 height 15
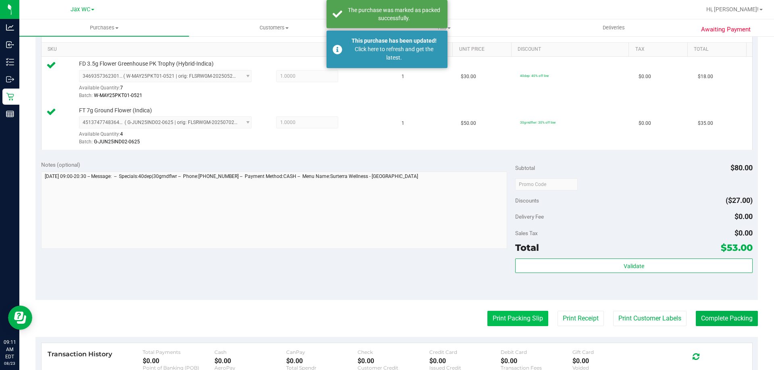
click at [520, 320] on button "Print Packing Slip" at bounding box center [517, 318] width 61 height 15
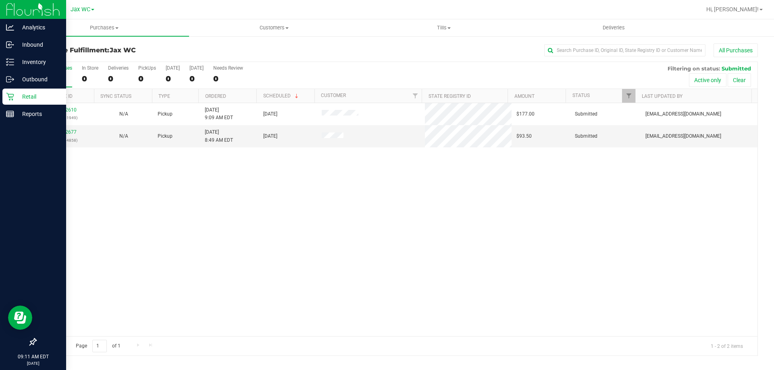
click at [23, 94] on p "Retail" at bounding box center [38, 97] width 48 height 10
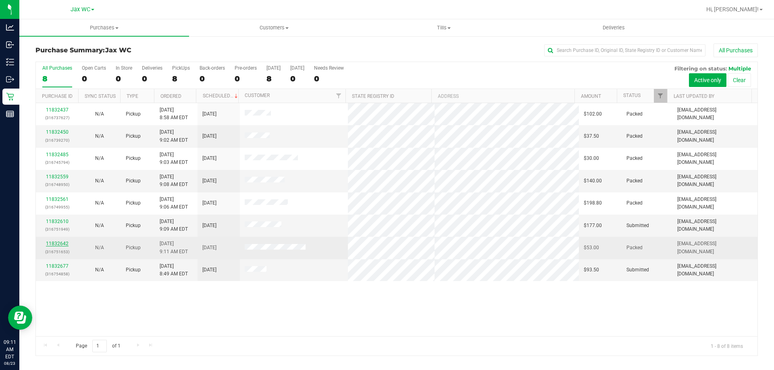
click at [62, 243] on link "11832642" at bounding box center [57, 244] width 23 height 6
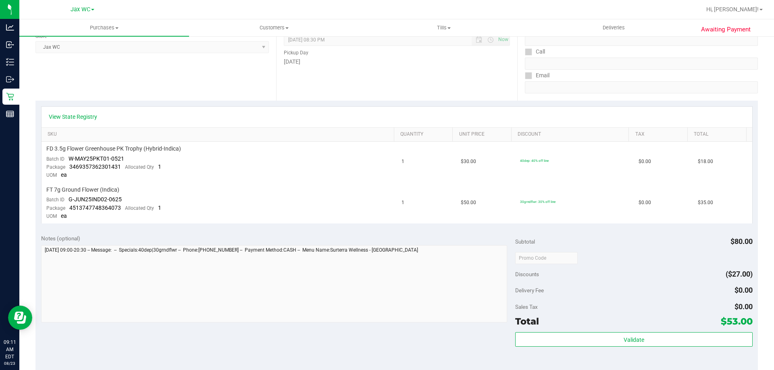
scroll to position [161, 0]
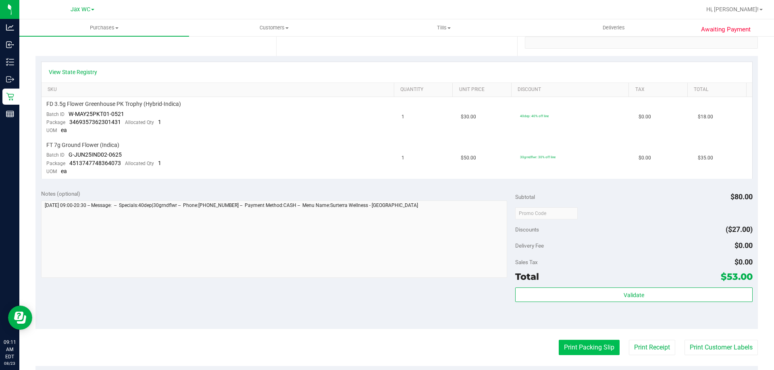
click at [574, 347] on button "Print Packing Slip" at bounding box center [589, 347] width 61 height 15
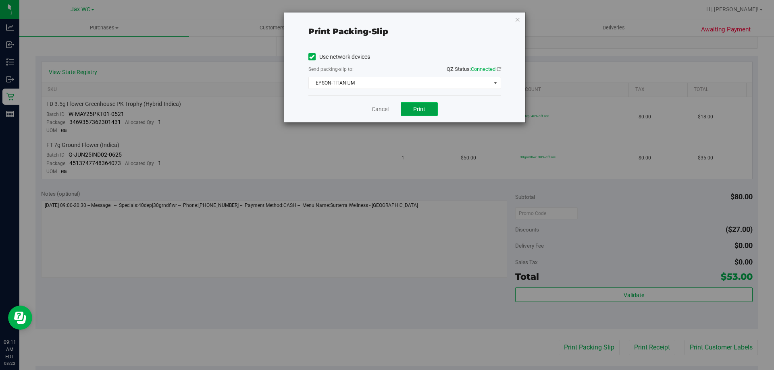
click at [418, 104] on button "Print" at bounding box center [419, 109] width 37 height 14
click at [379, 108] on link "Cancel" at bounding box center [380, 109] width 17 height 8
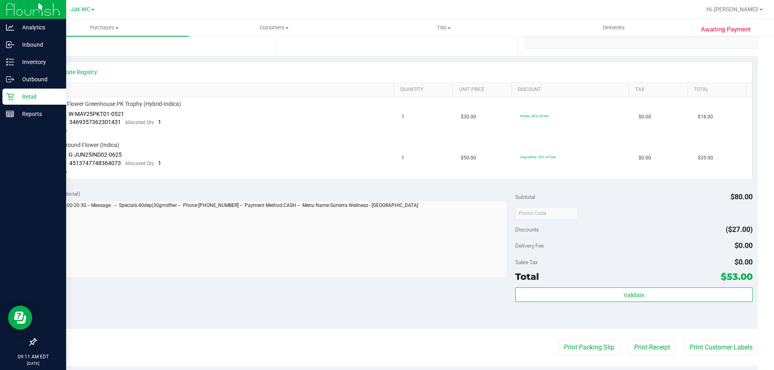
click at [25, 98] on p "Retail" at bounding box center [38, 97] width 48 height 10
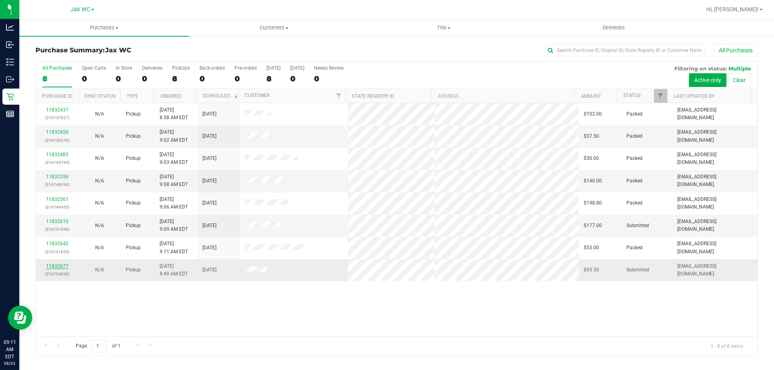
click at [56, 266] on link "11832677" at bounding box center [57, 267] width 23 height 6
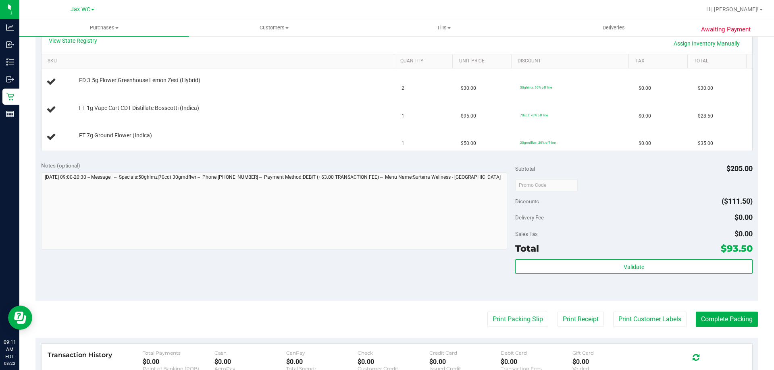
scroll to position [242, 0]
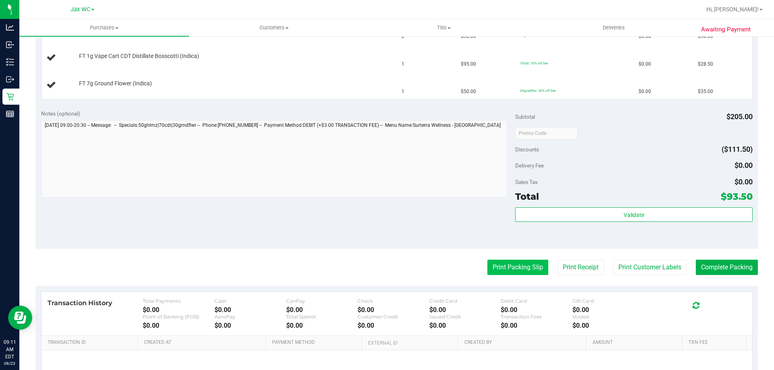
click at [510, 268] on button "Print Packing Slip" at bounding box center [517, 267] width 61 height 15
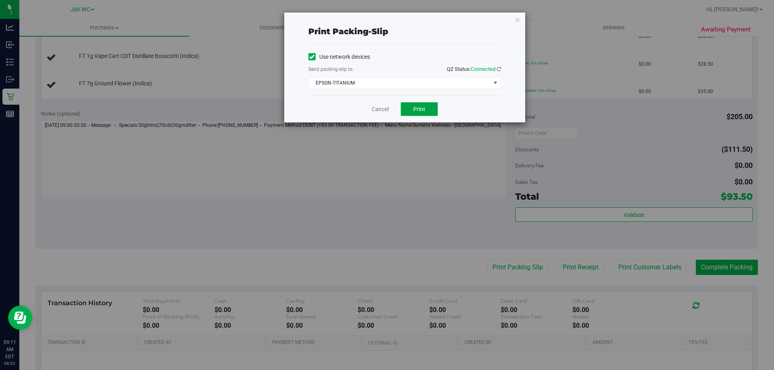
click at [424, 110] on span "Print" at bounding box center [419, 109] width 12 height 6
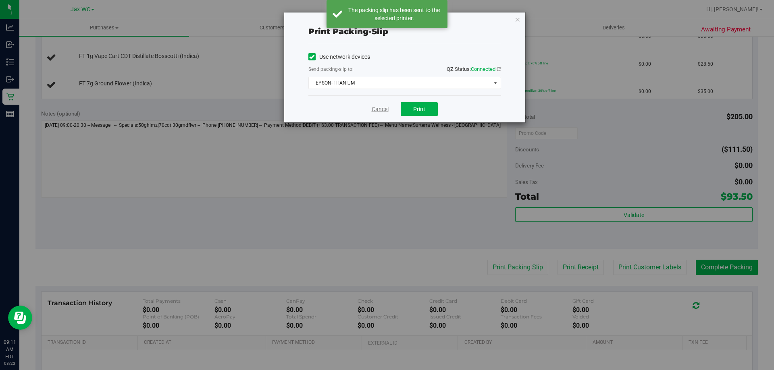
click at [376, 110] on link "Cancel" at bounding box center [380, 109] width 17 height 8
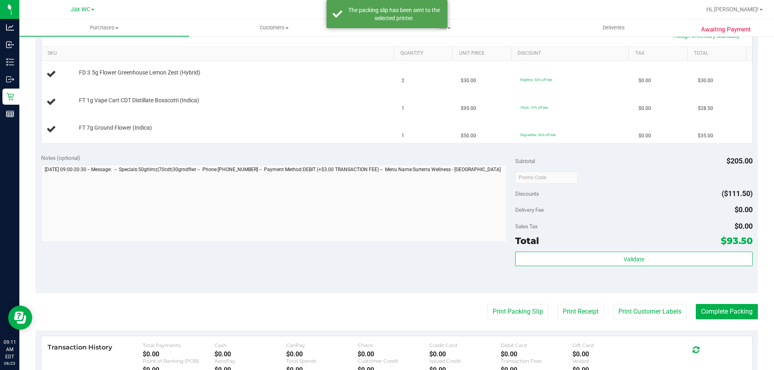
scroll to position [121, 0]
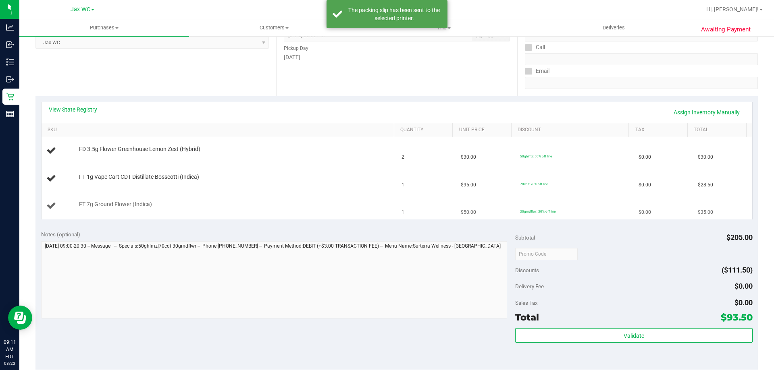
click at [289, 203] on div "FT 7g Ground Flower (Indica)" at bounding box center [232, 205] width 315 height 8
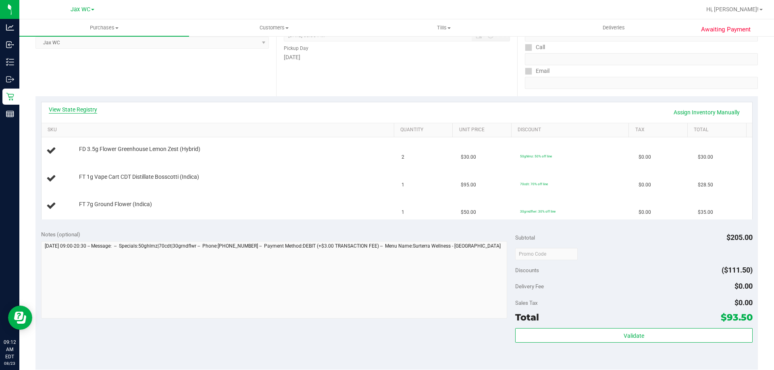
click at [85, 106] on link "View State Registry" at bounding box center [73, 110] width 48 height 8
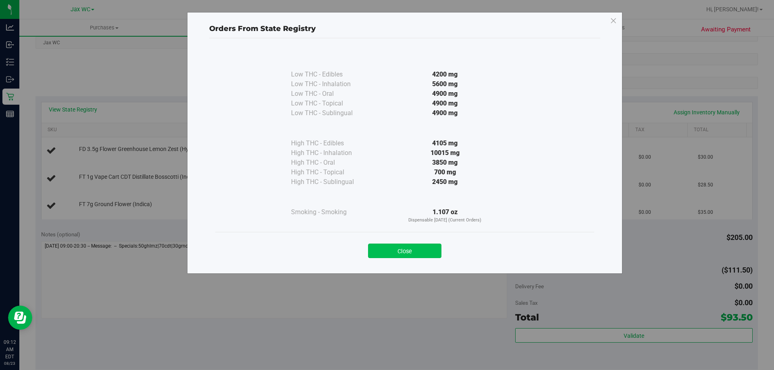
click at [401, 249] on button "Close" at bounding box center [404, 251] width 73 height 15
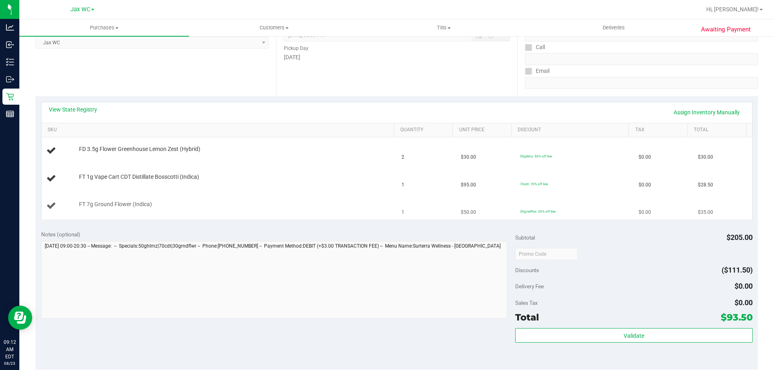
click at [305, 195] on td "FT 7g Ground Flower (Indica)" at bounding box center [219, 206] width 355 height 27
click at [80, 99] on div "View State Registry Assign Inventory Manually SKU Quantity Unit Price Discount …" at bounding box center [396, 160] width 722 height 129
click at [84, 111] on link "View State Registry" at bounding box center [73, 110] width 48 height 8
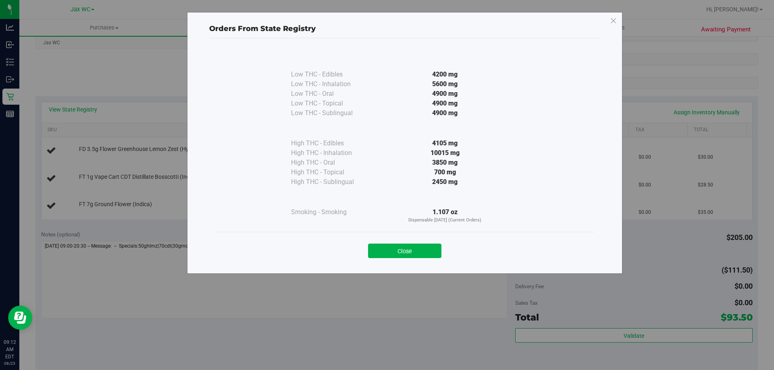
click at [412, 243] on div "Close" at bounding box center [404, 249] width 367 height 20
click at [422, 247] on button "Close" at bounding box center [404, 251] width 73 height 15
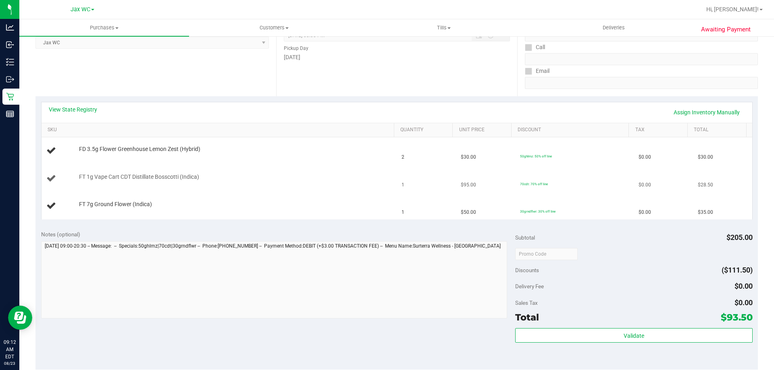
click at [289, 193] on td "FT 7g Ground Flower (Indica)" at bounding box center [219, 206] width 355 height 27
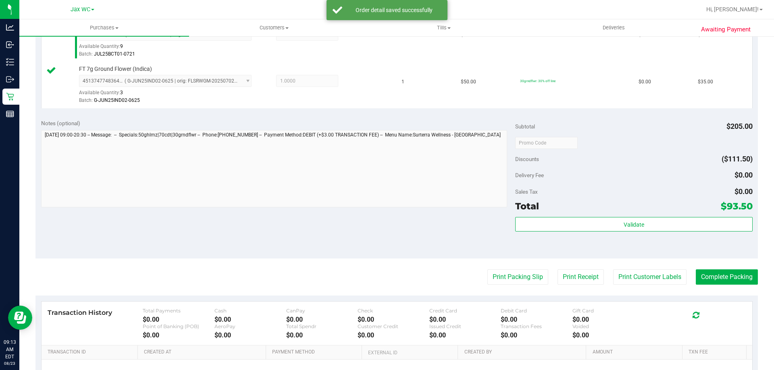
scroll to position [322, 0]
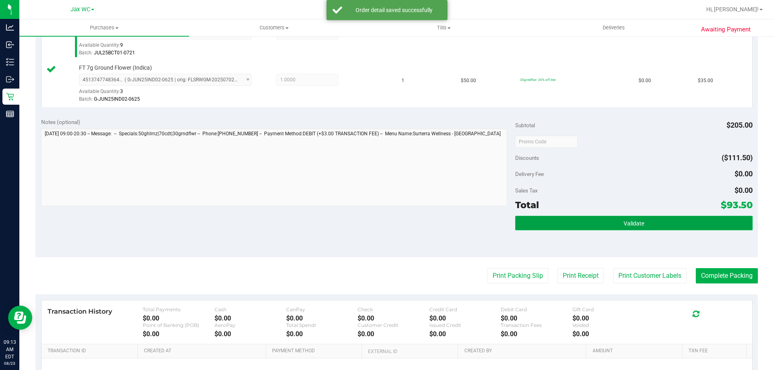
click at [640, 221] on button "Validate" at bounding box center [633, 223] width 237 height 15
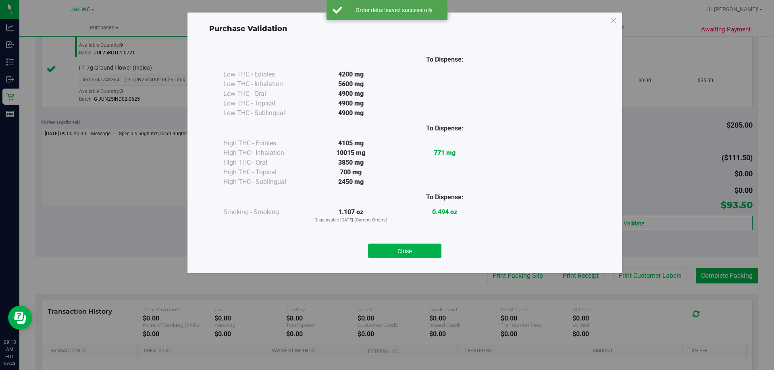
drag, startPoint x: 414, startPoint y: 249, endPoint x: 484, endPoint y: 258, distance: 71.0
click at [414, 249] on button "Close" at bounding box center [404, 251] width 73 height 15
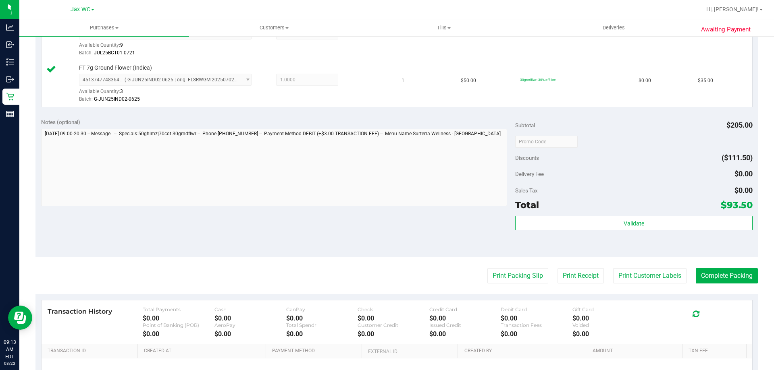
click at [736, 264] on purchase-details "Back Edit Purchase Cancel Purchase View Profile # 11832677 BioTrack ID: - Submi…" at bounding box center [396, 83] width 722 height 724
click at [743, 274] on button "Complete Packing" at bounding box center [727, 275] width 62 height 15
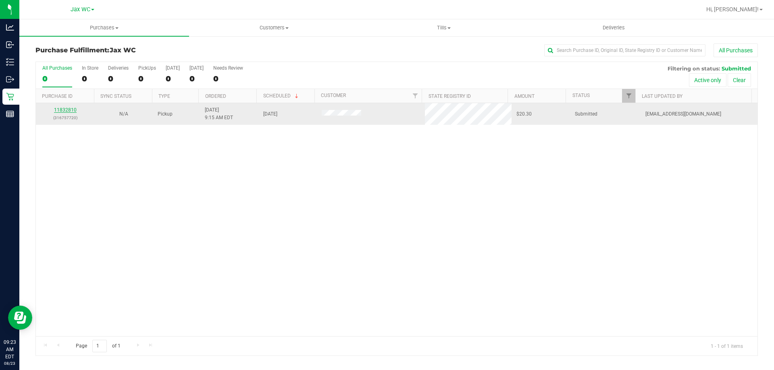
click at [66, 113] on link "11832810" at bounding box center [65, 110] width 23 height 6
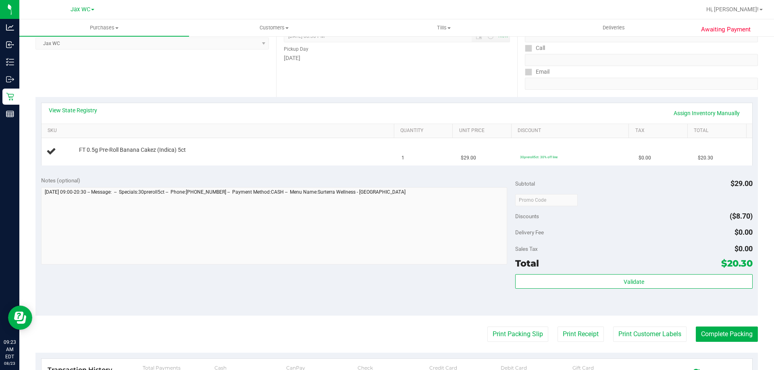
scroll to position [121, 0]
click at [494, 336] on button "Print Packing Slip" at bounding box center [517, 333] width 61 height 15
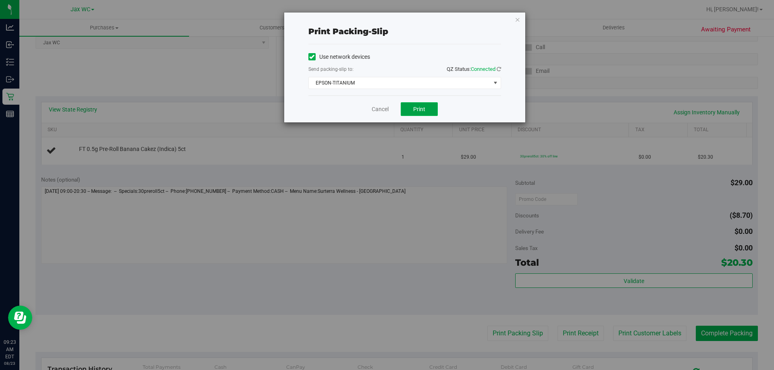
click at [421, 108] on span "Print" at bounding box center [419, 109] width 12 height 6
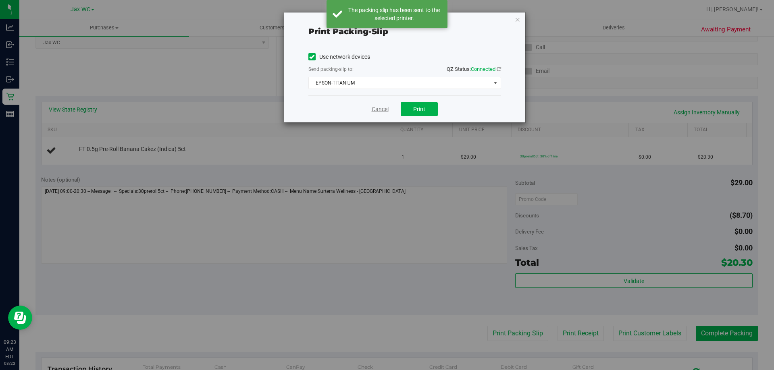
click at [379, 110] on link "Cancel" at bounding box center [380, 109] width 17 height 8
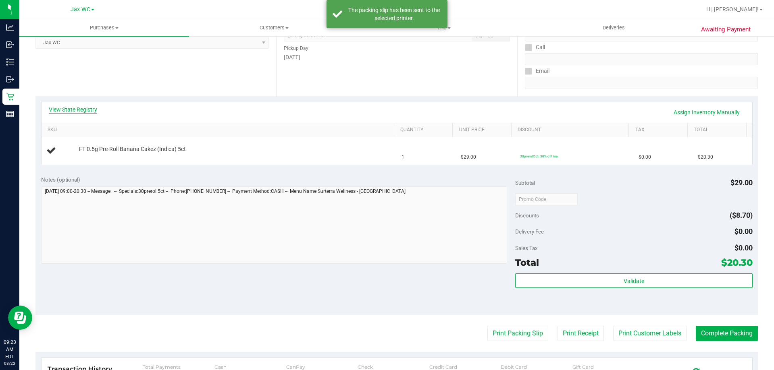
click at [93, 108] on link "View State Registry" at bounding box center [73, 110] width 48 height 8
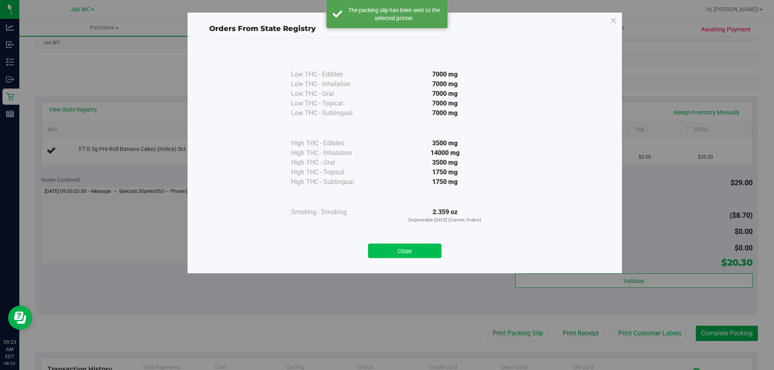
click at [395, 254] on button "Close" at bounding box center [404, 251] width 73 height 15
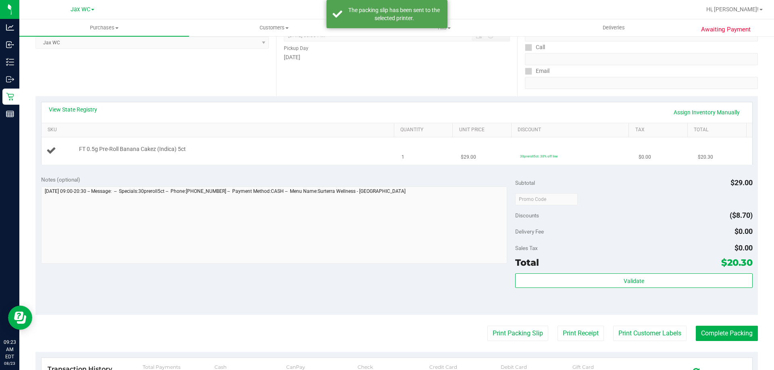
click at [313, 159] on td "FT 0.5g Pre-Roll Banana Cakez (Indica) 5ct" at bounding box center [219, 150] width 355 height 27
click at [221, 146] on div "FT 0.5g Pre-Roll Banana Cakez (Indica) 5ct" at bounding box center [232, 149] width 315 height 8
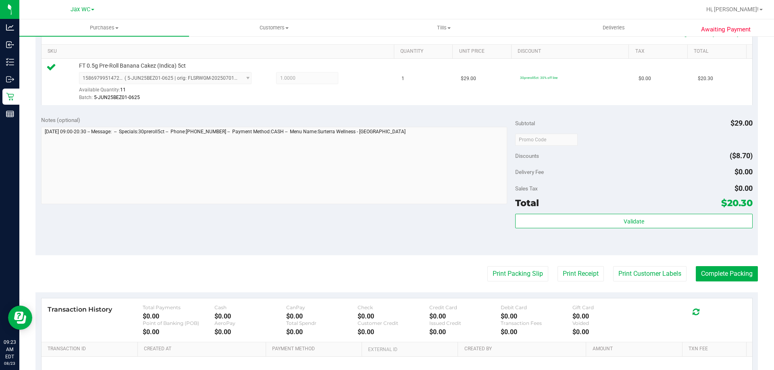
scroll to position [242, 0]
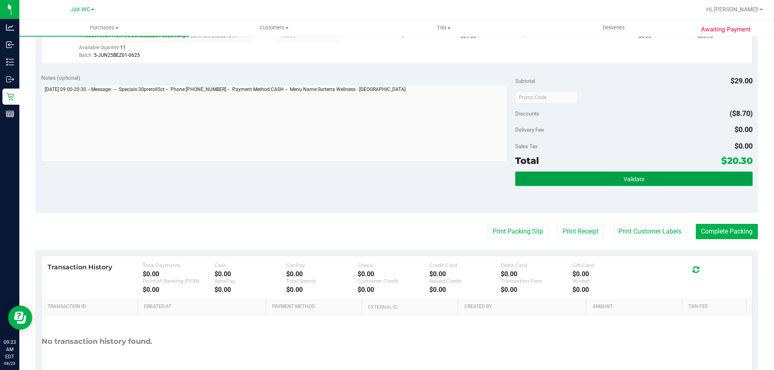
click at [662, 182] on button "Validate" at bounding box center [633, 179] width 237 height 15
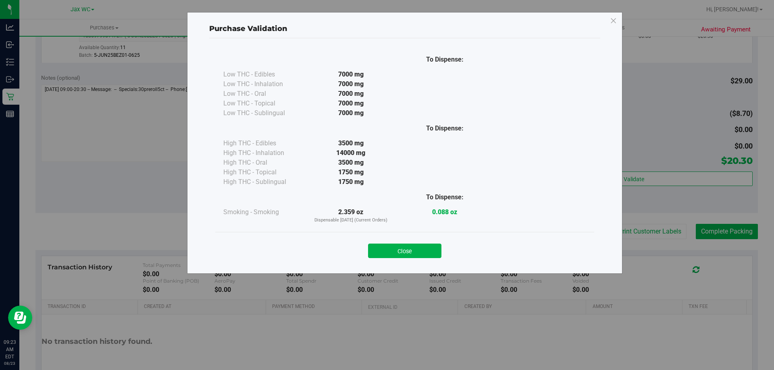
drag, startPoint x: 723, startPoint y: 233, endPoint x: 736, endPoint y: 237, distance: 13.4
click at [725, 233] on div "Purchase Validation To Dispense: Low THC - Edibles 7000 mg" at bounding box center [390, 185] width 780 height 370
click at [424, 249] on button "Close" at bounding box center [404, 251] width 73 height 15
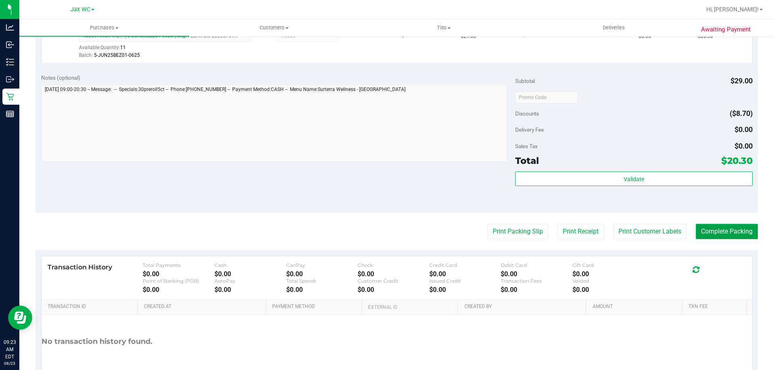
click at [742, 233] on button "Complete Packing" at bounding box center [727, 231] width 62 height 15
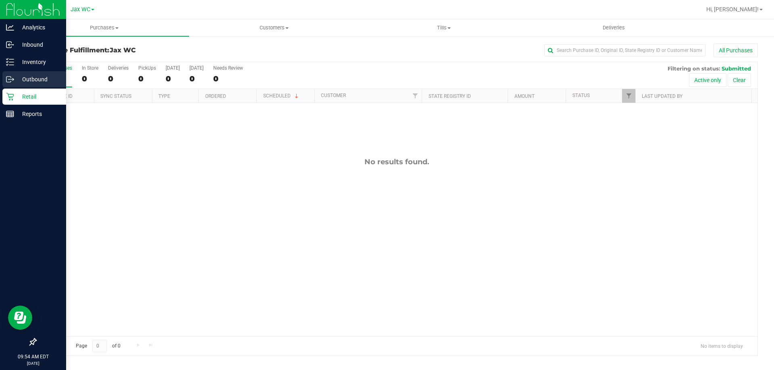
click at [34, 88] on link "Outbound" at bounding box center [33, 79] width 66 height 17
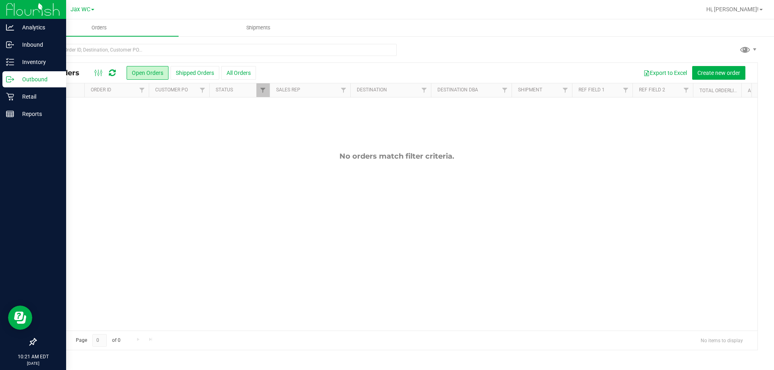
click at [448, 242] on div "No orders match filter criteria." at bounding box center [396, 242] width 721 height 288
